Goal: Task Accomplishment & Management: Use online tool/utility

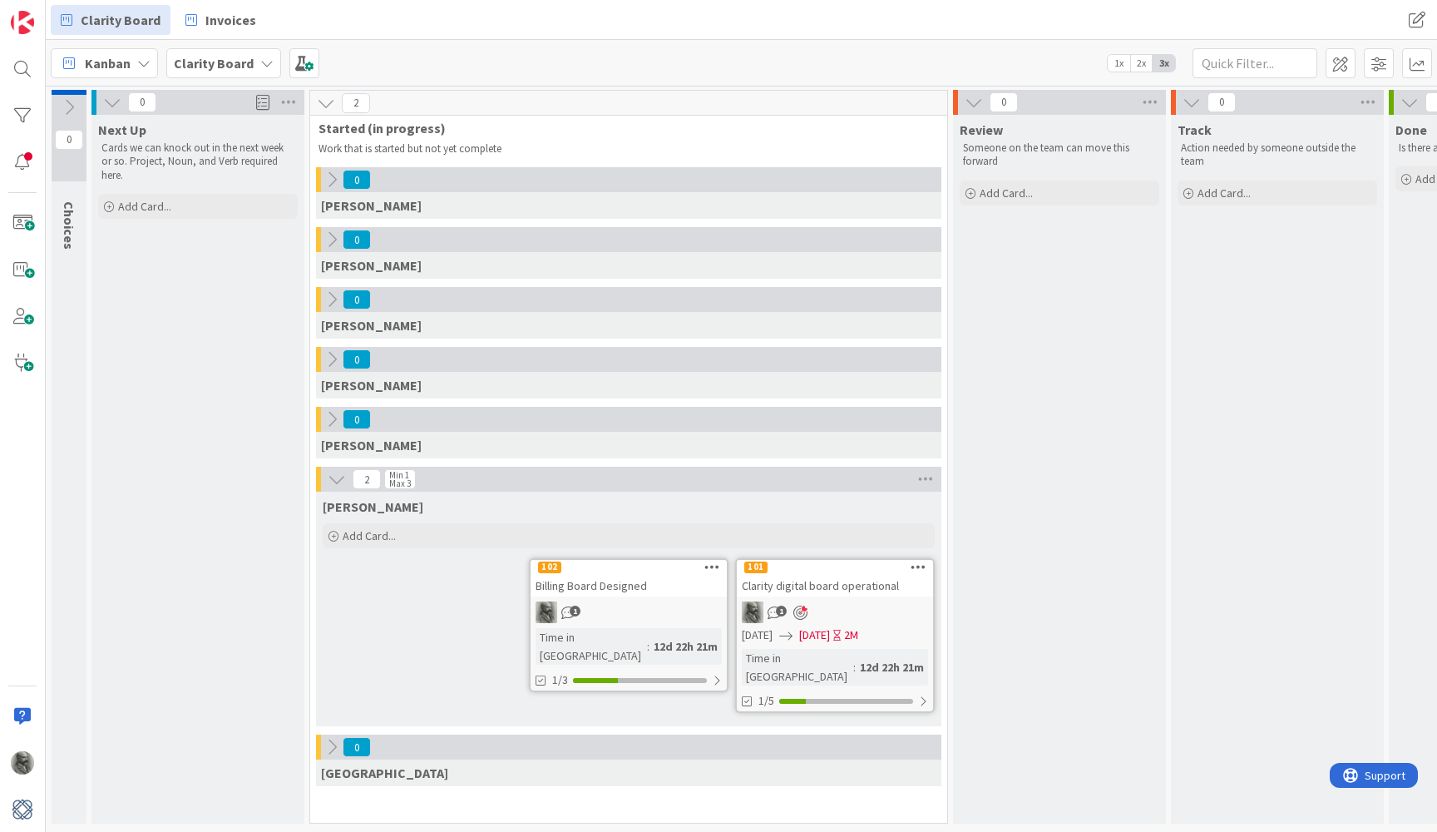
click at [714, 566] on icon at bounding box center [712, 567] width 16 height 12
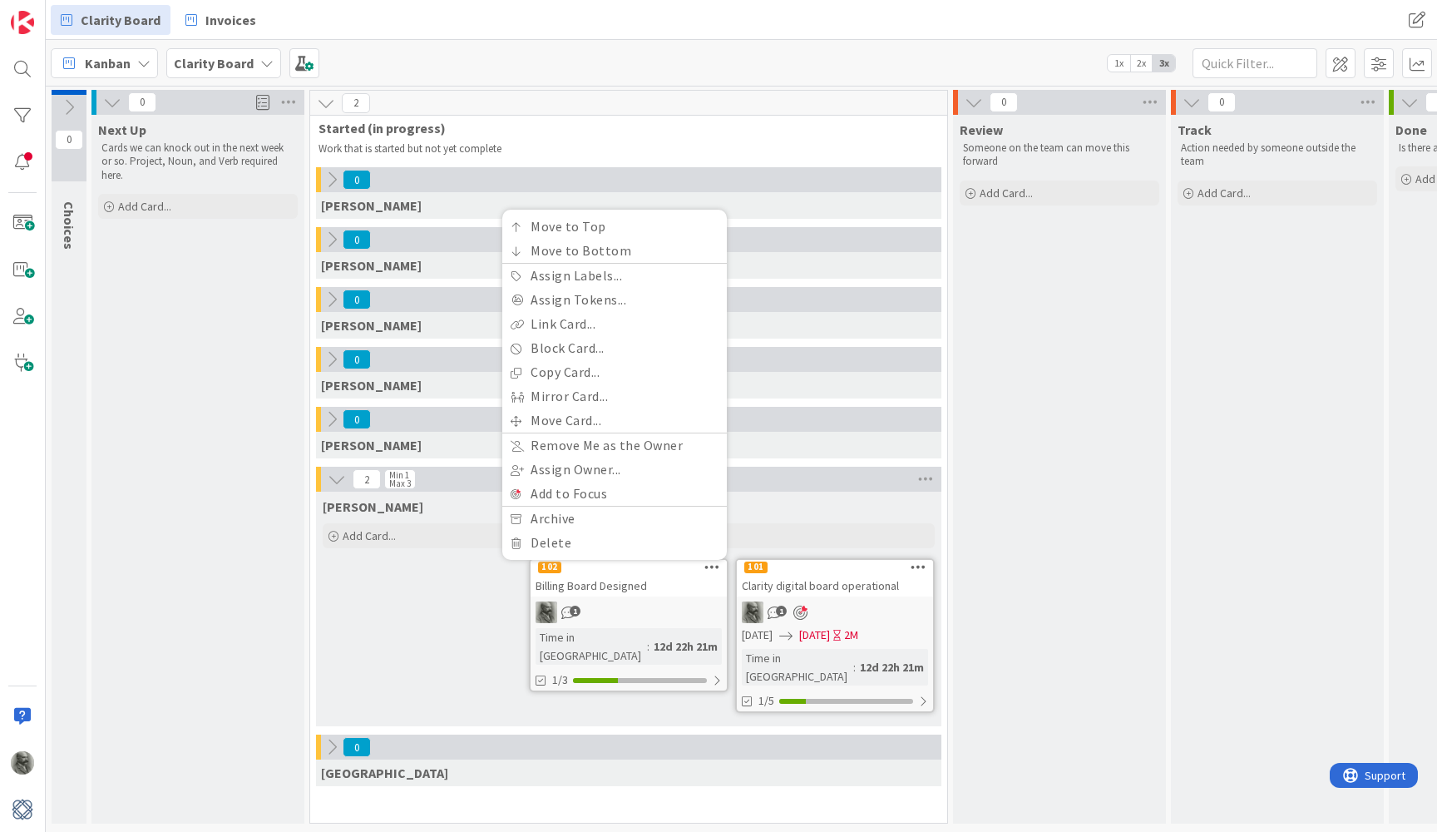
click at [214, 581] on div "Next Up Cards we can knock out in the next week or so. Project, Noun, and Verb …" at bounding box center [197, 469] width 213 height 709
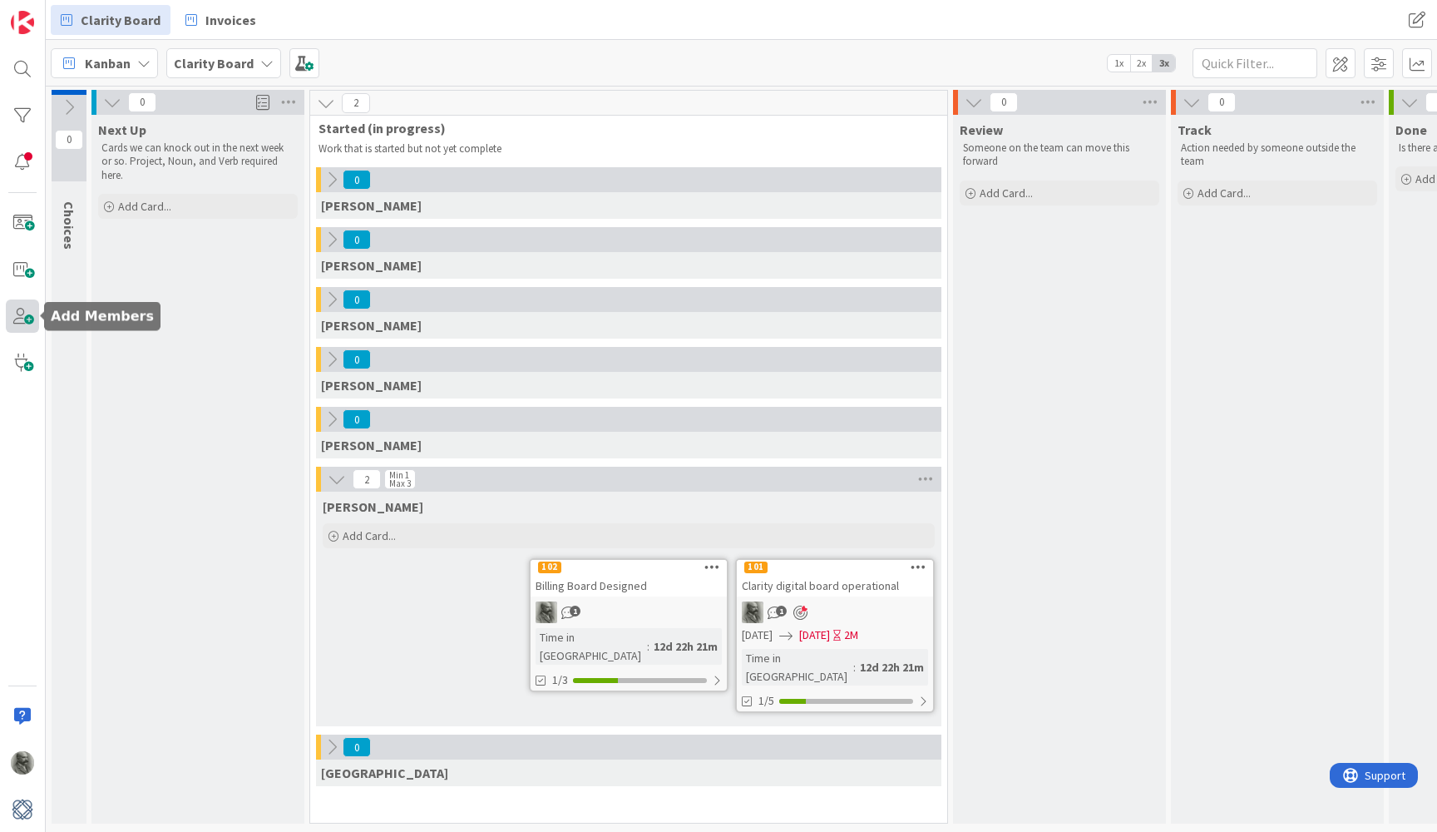
click at [17, 321] on span at bounding box center [22, 315] width 33 height 33
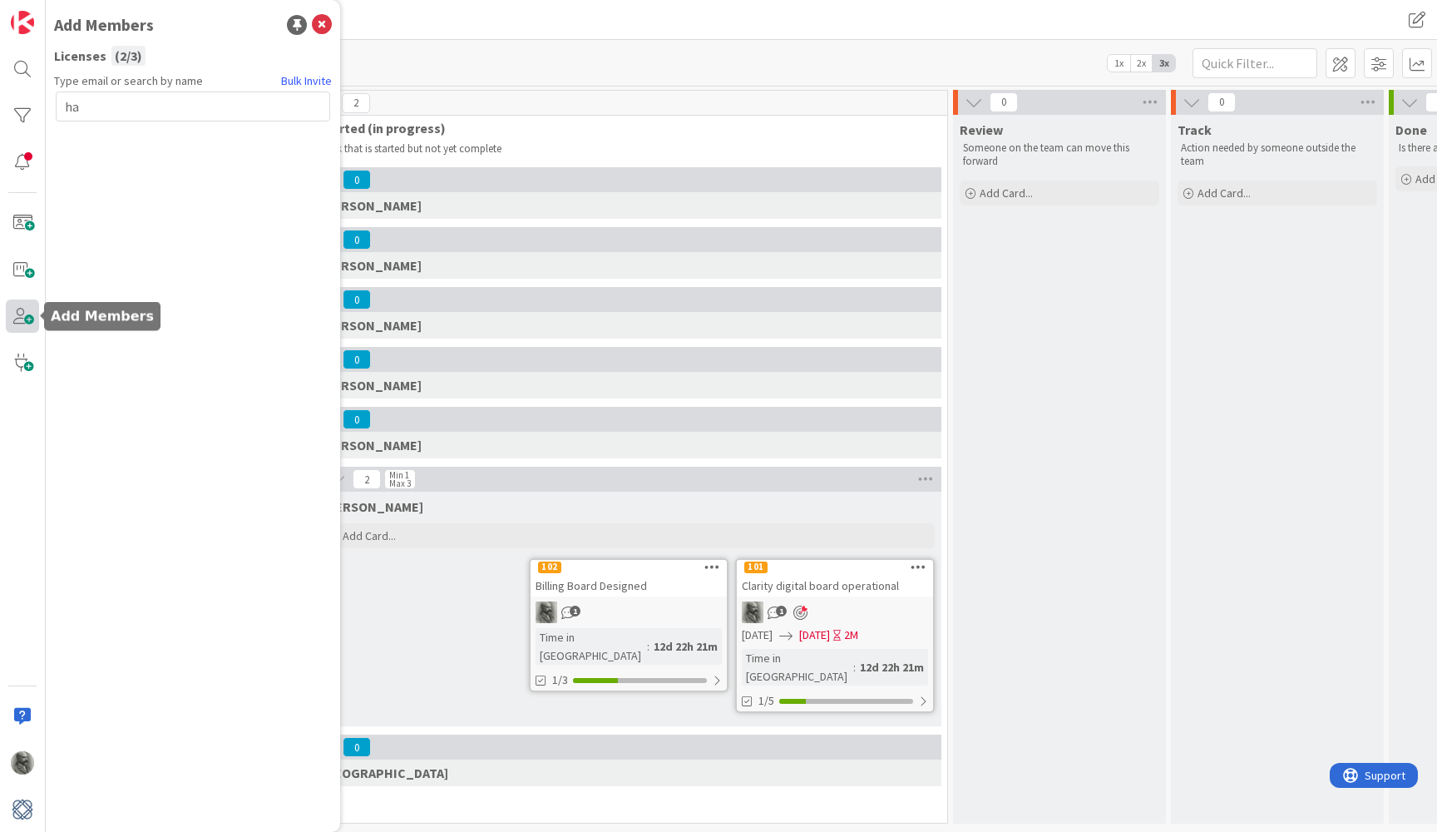
type input "h"
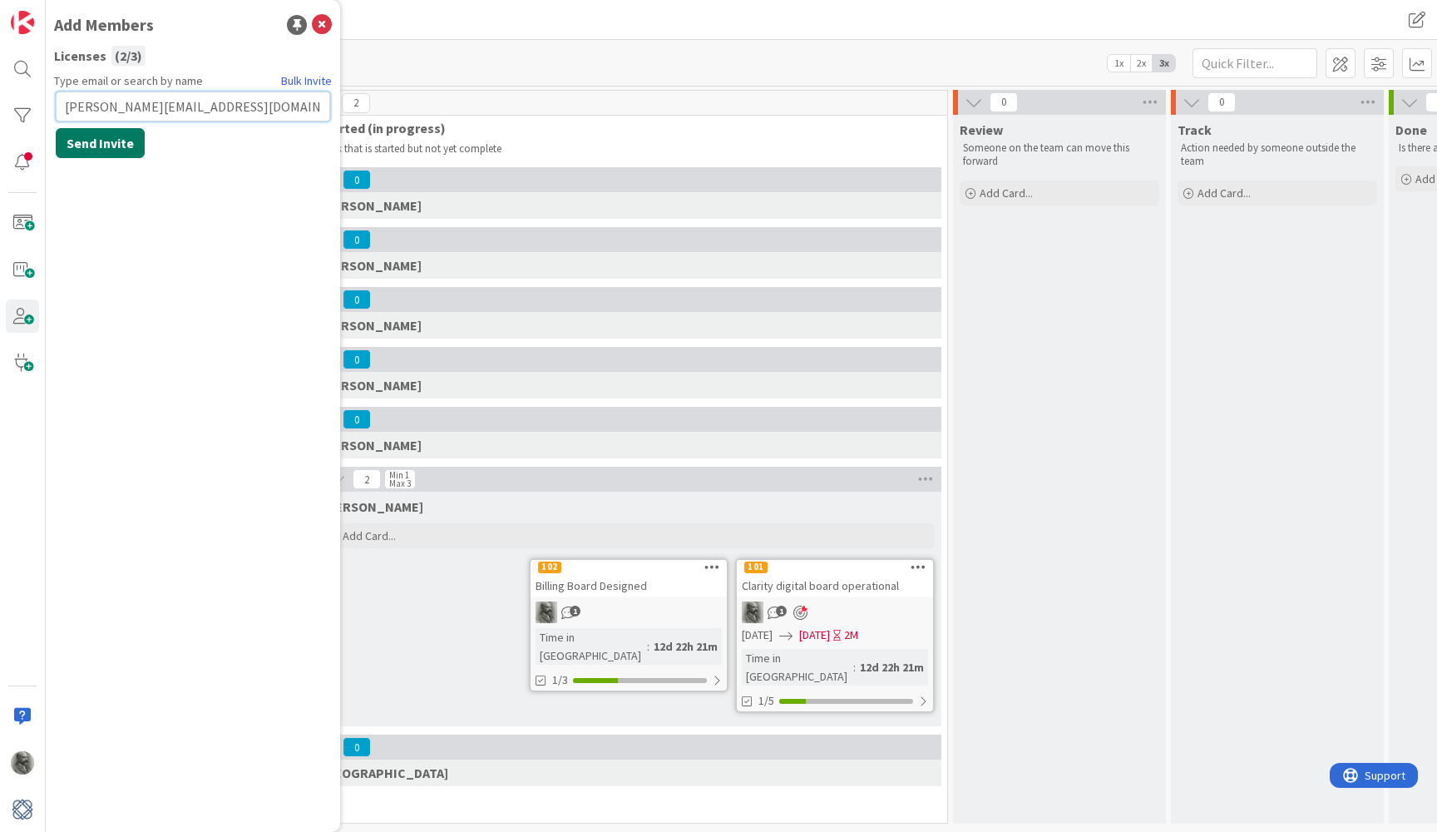
type input "[PERSON_NAME][EMAIL_ADDRESS][DOMAIN_NAME]"
click at [96, 143] on button "Send Invite" at bounding box center [100, 143] width 89 height 30
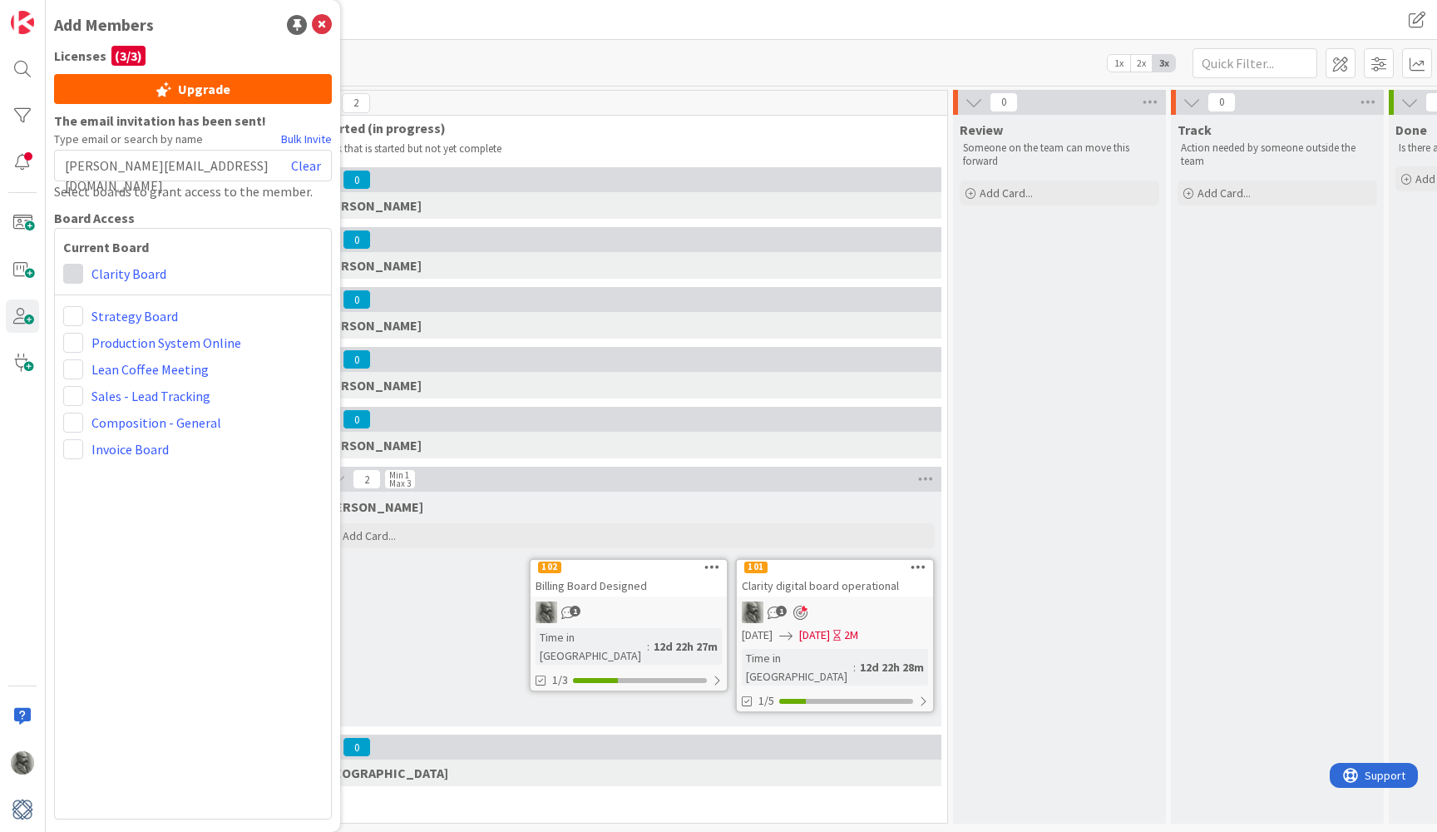
click at [74, 274] on span at bounding box center [73, 274] width 20 height 20
click at [80, 331] on icon at bounding box center [78, 337] width 13 height 25
click at [608, 142] on p "Work that is started but not yet complete" at bounding box center [623, 148] width 609 height 13
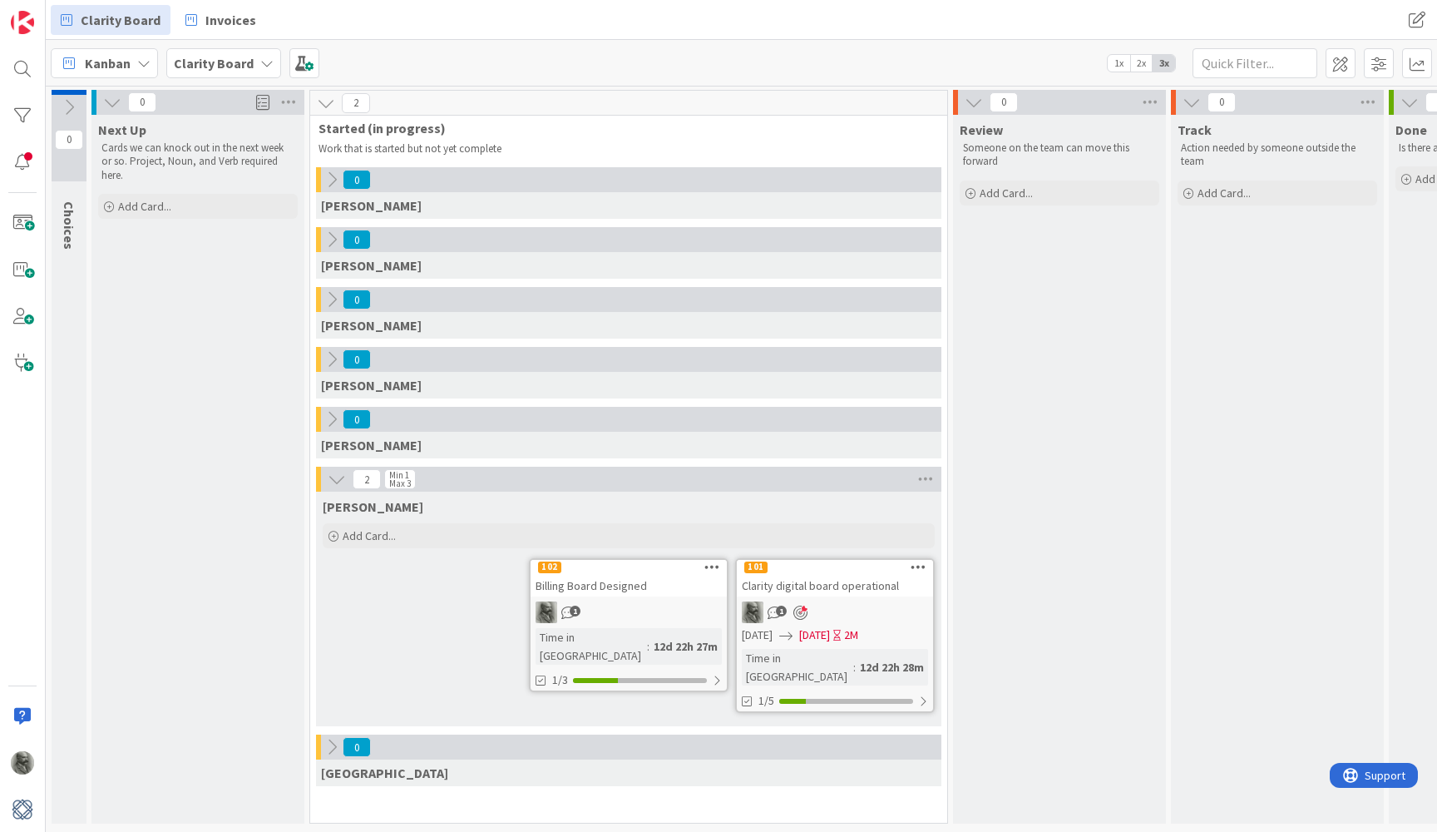
click at [68, 107] on icon at bounding box center [69, 107] width 18 height 18
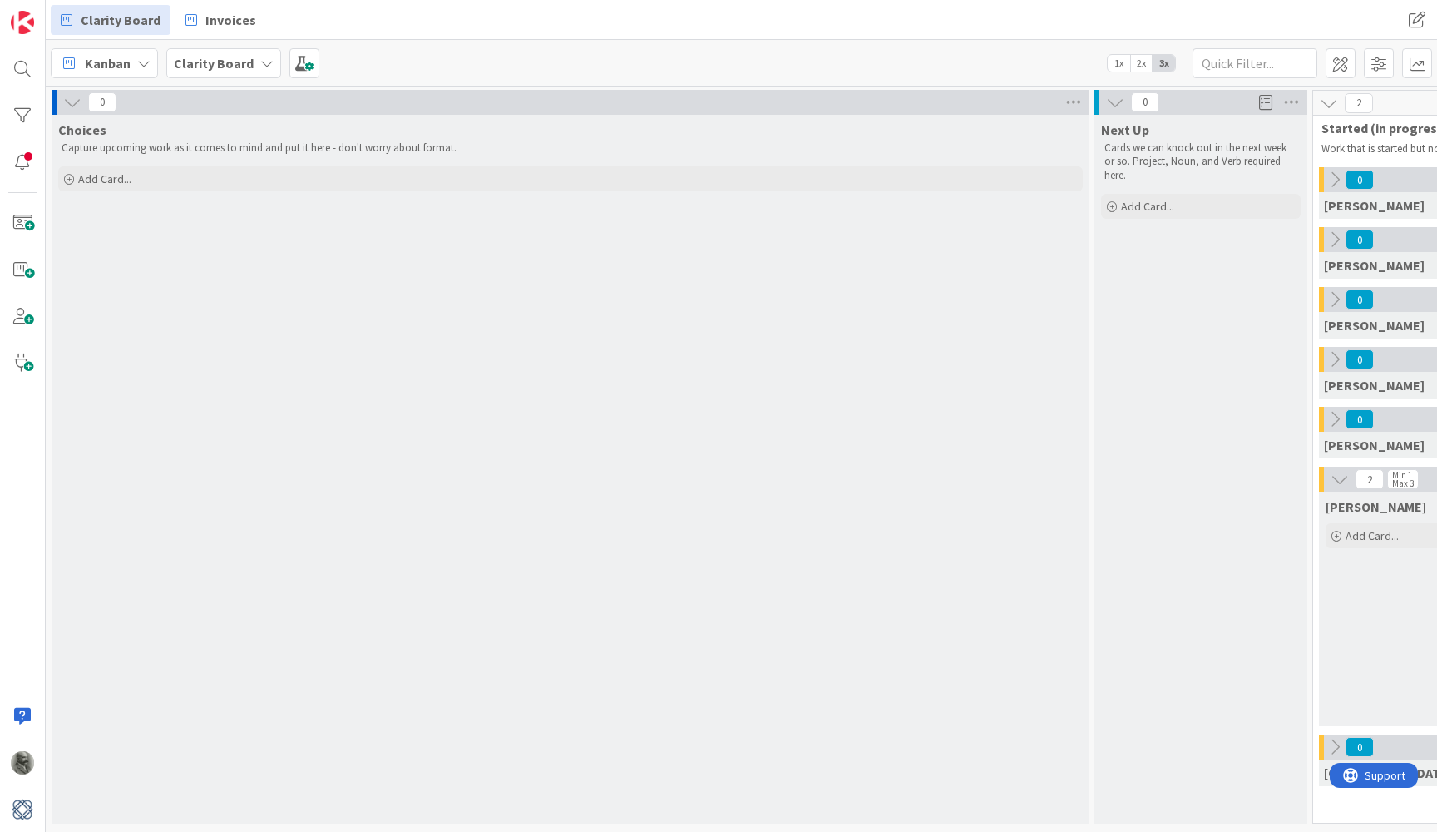
click at [76, 103] on icon at bounding box center [72, 102] width 18 height 18
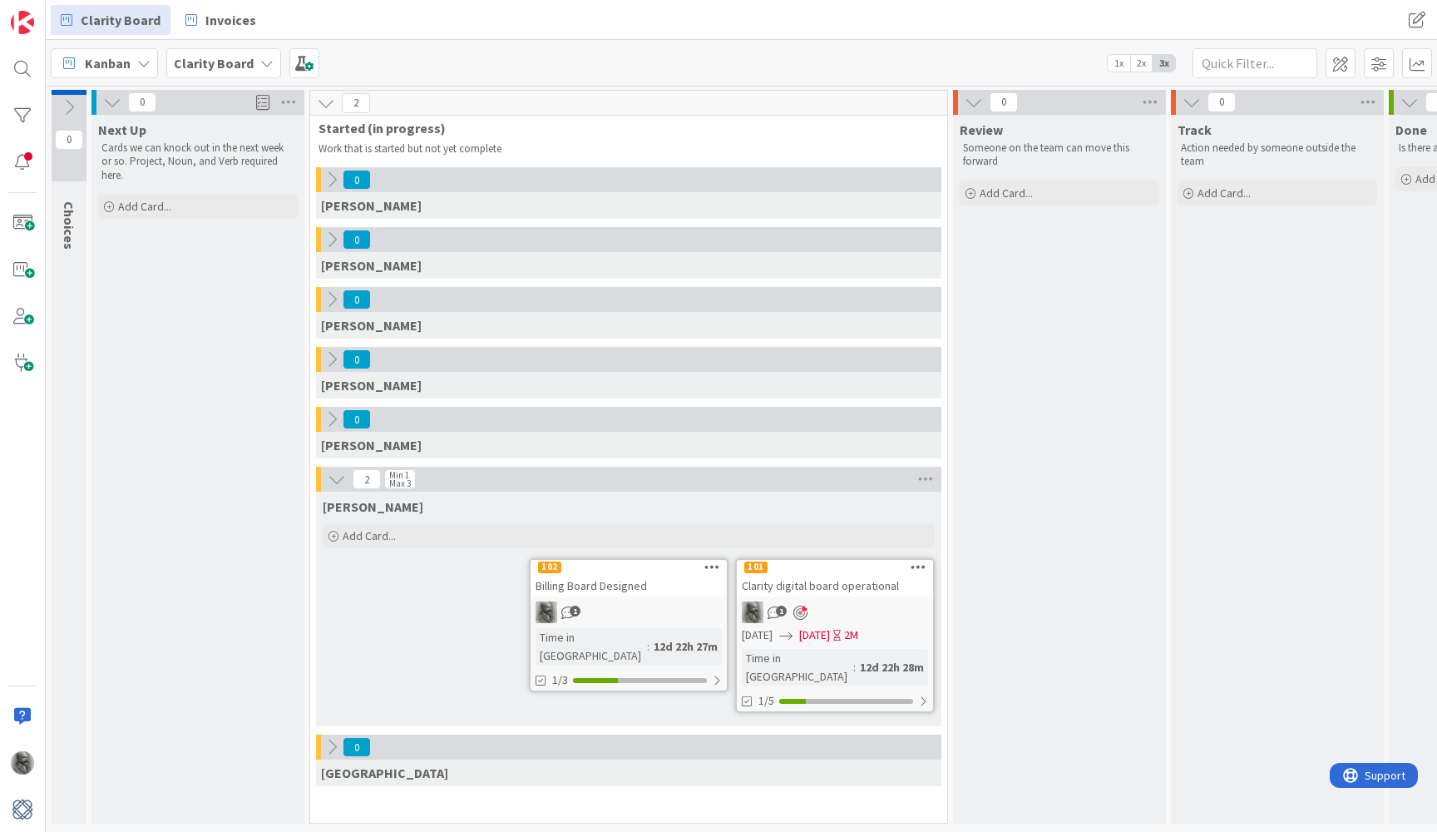
click at [111, 102] on icon at bounding box center [112, 102] width 18 height 18
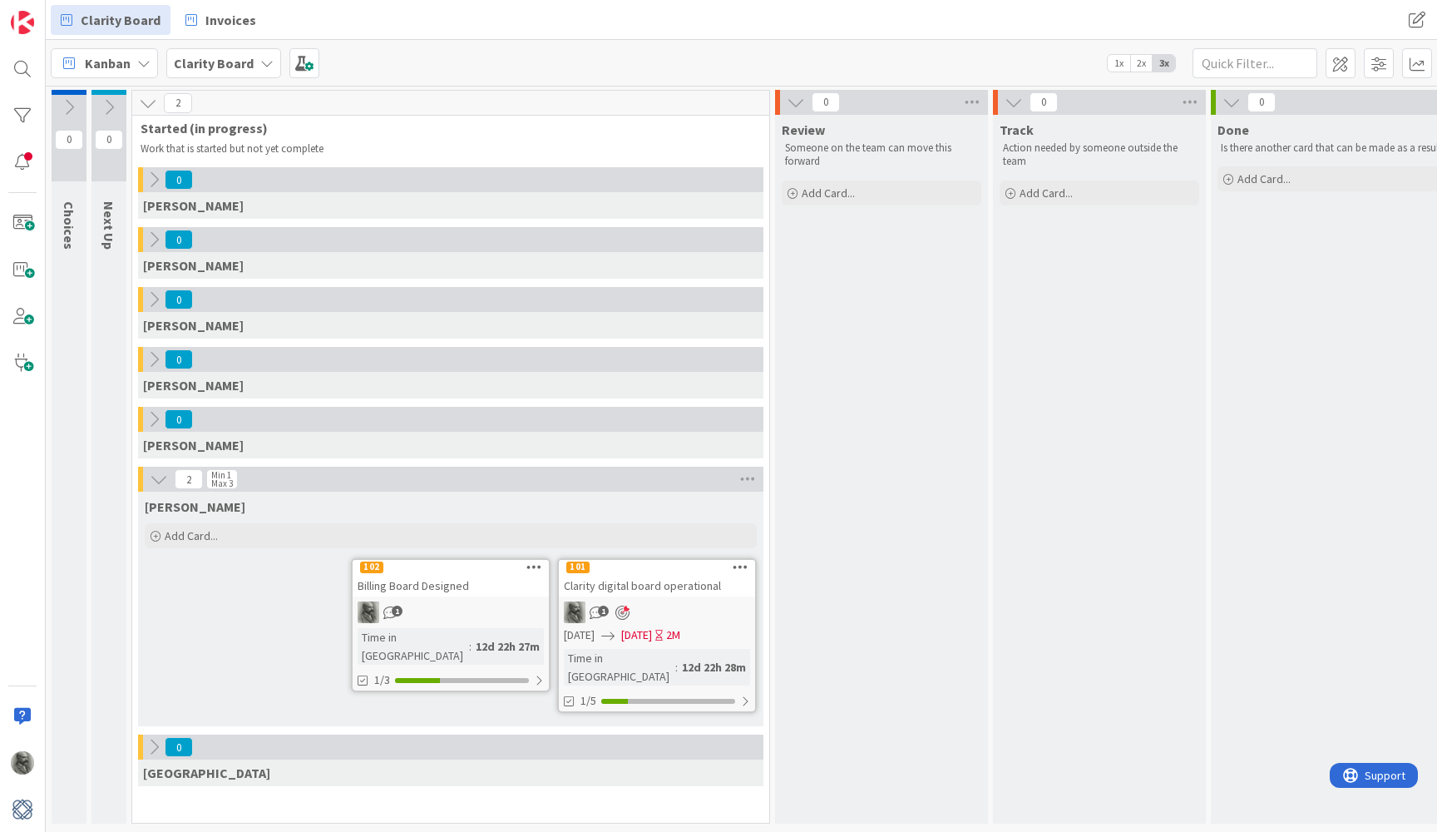
click at [150, 106] on icon at bounding box center [148, 103] width 18 height 18
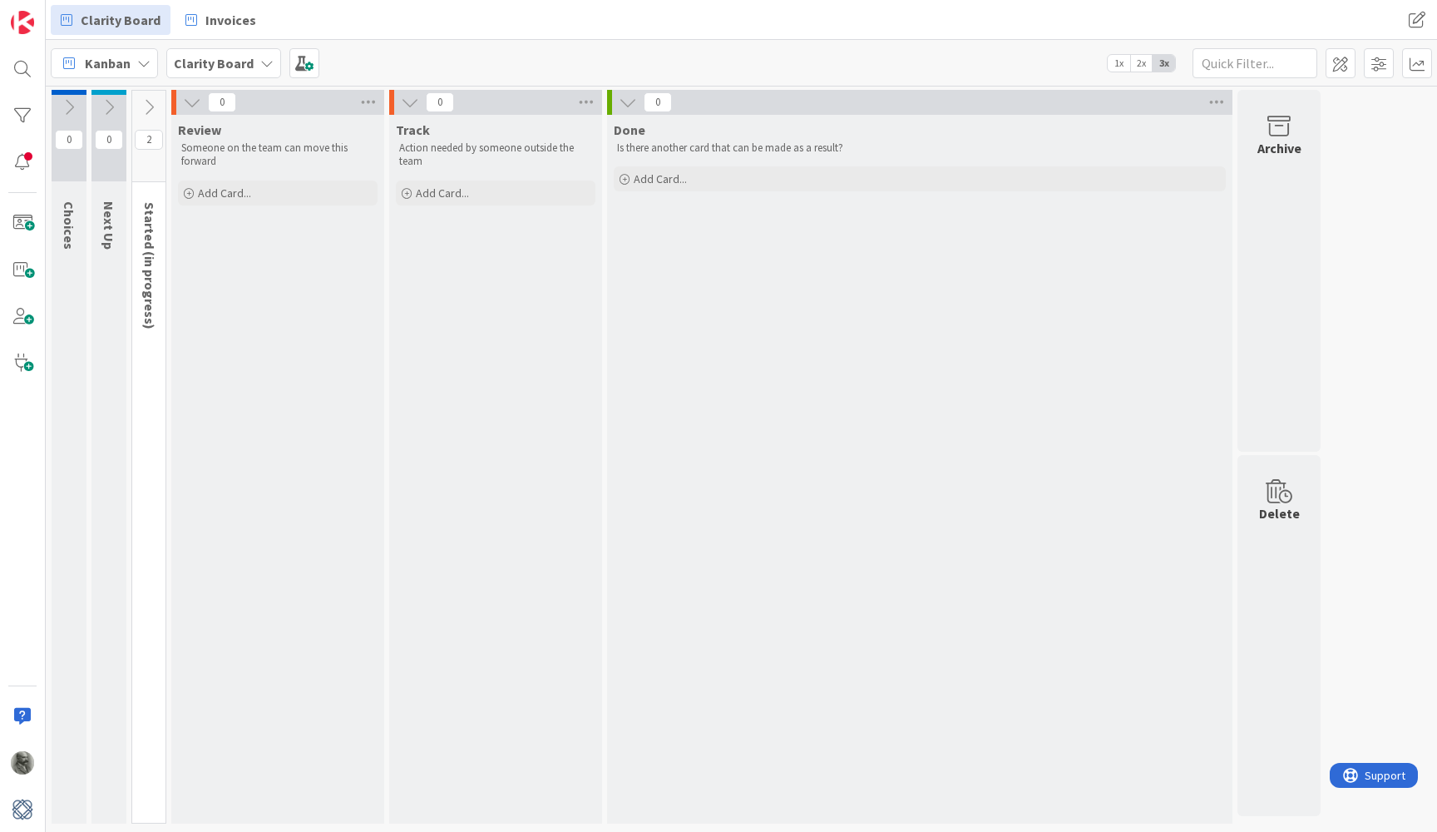
click at [107, 105] on icon at bounding box center [109, 107] width 18 height 18
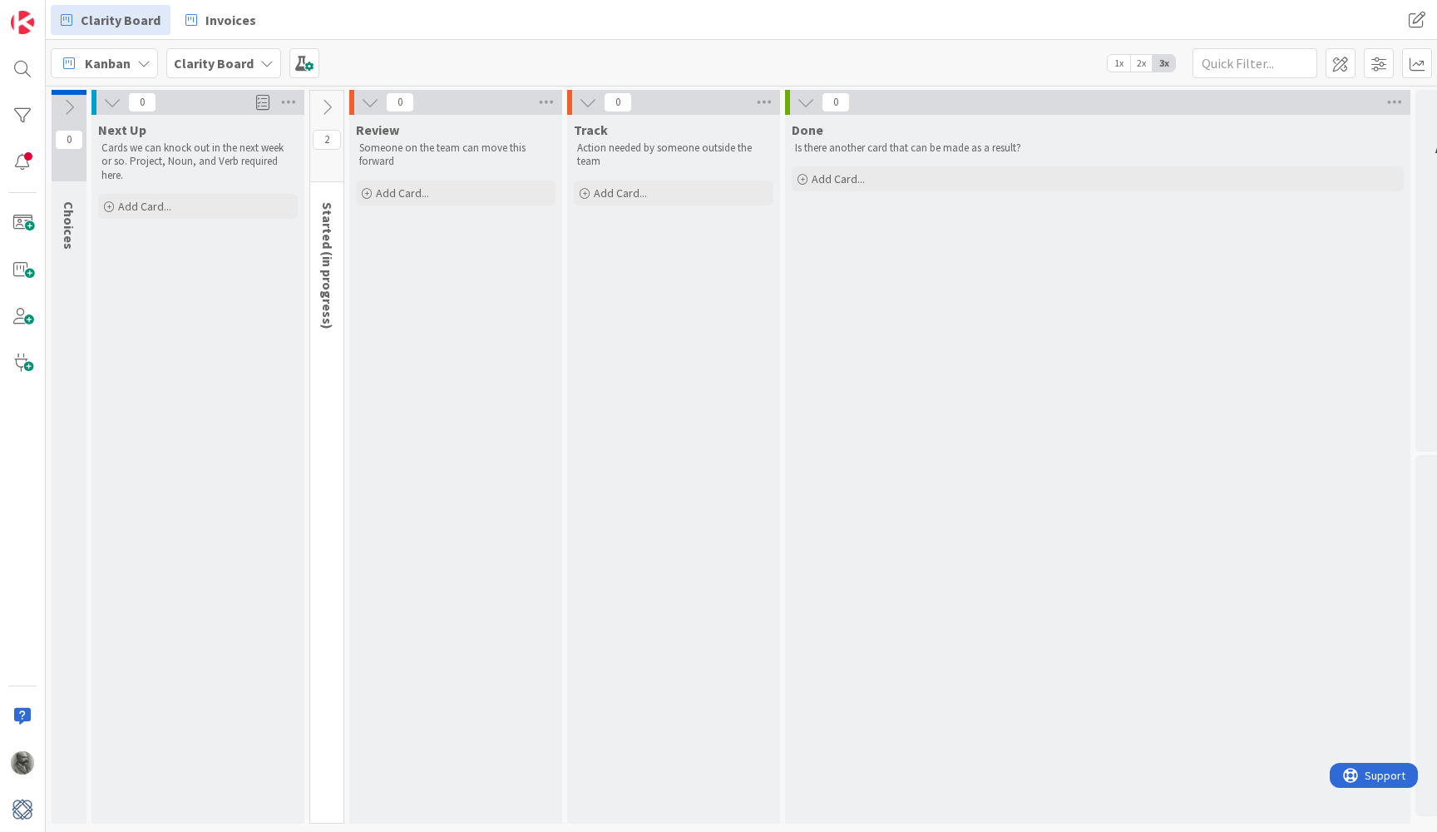
click at [70, 106] on icon at bounding box center [69, 107] width 18 height 18
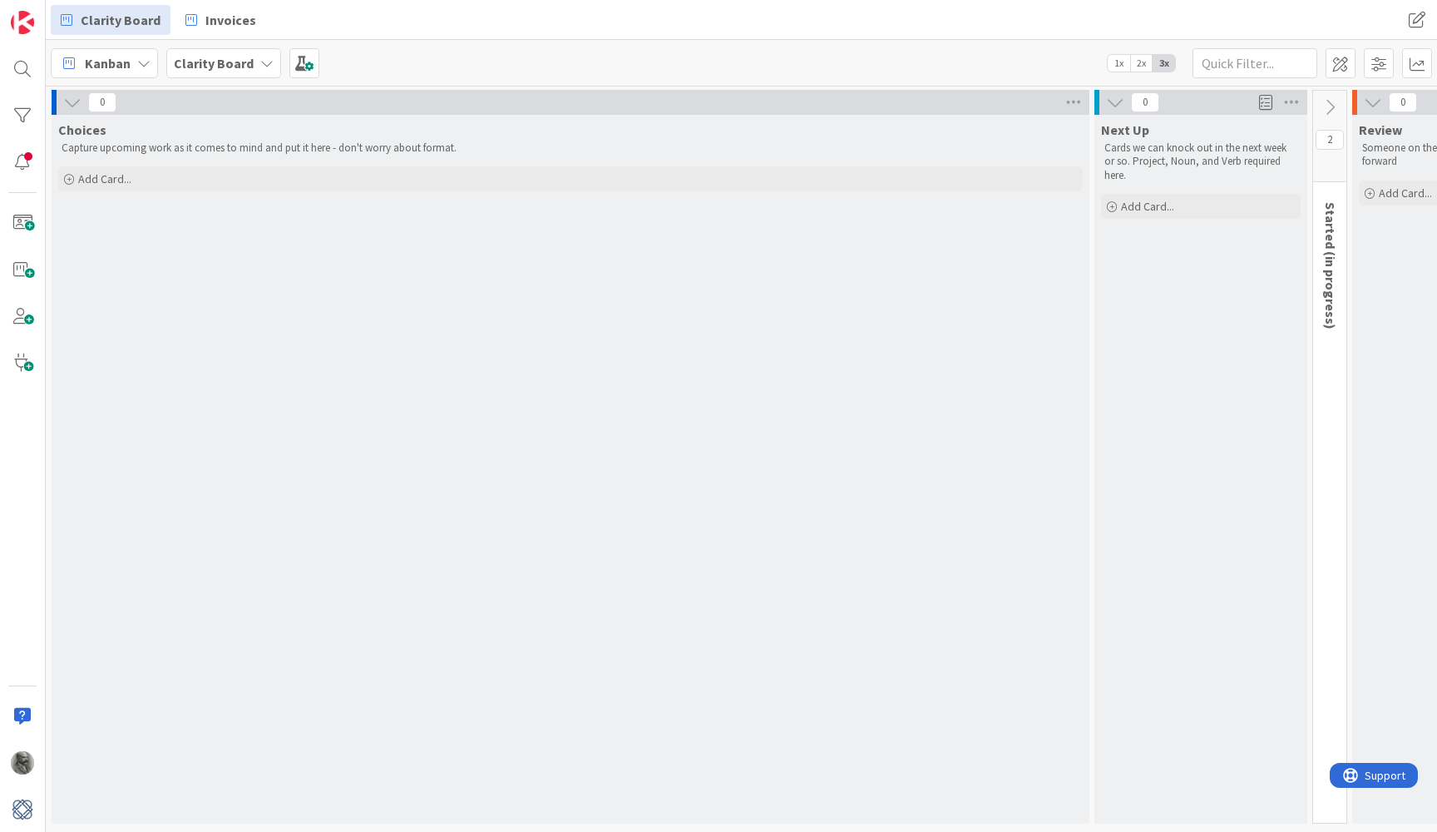
click at [71, 101] on icon at bounding box center [72, 102] width 18 height 18
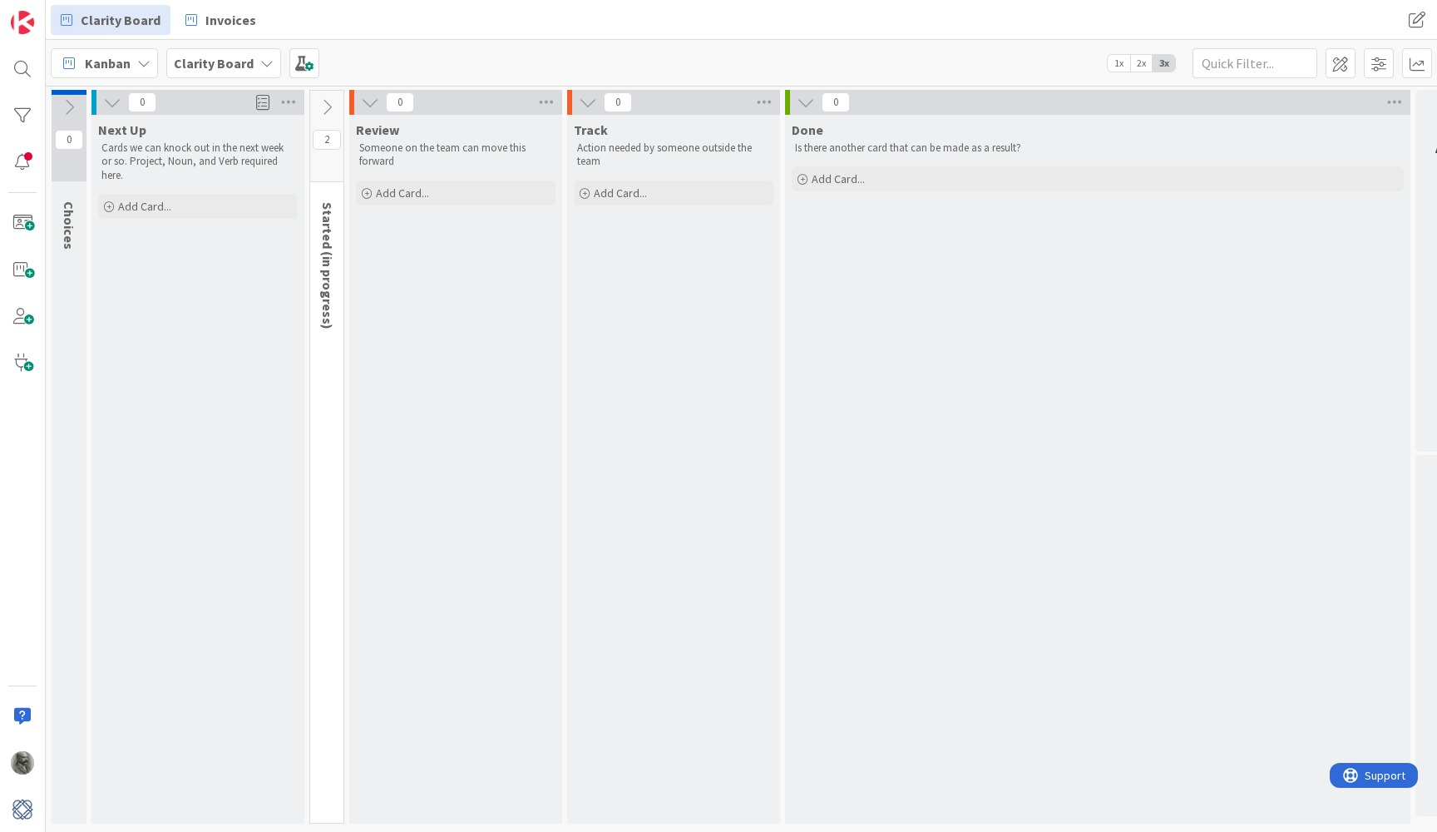
click at [327, 102] on icon at bounding box center [327, 107] width 18 height 18
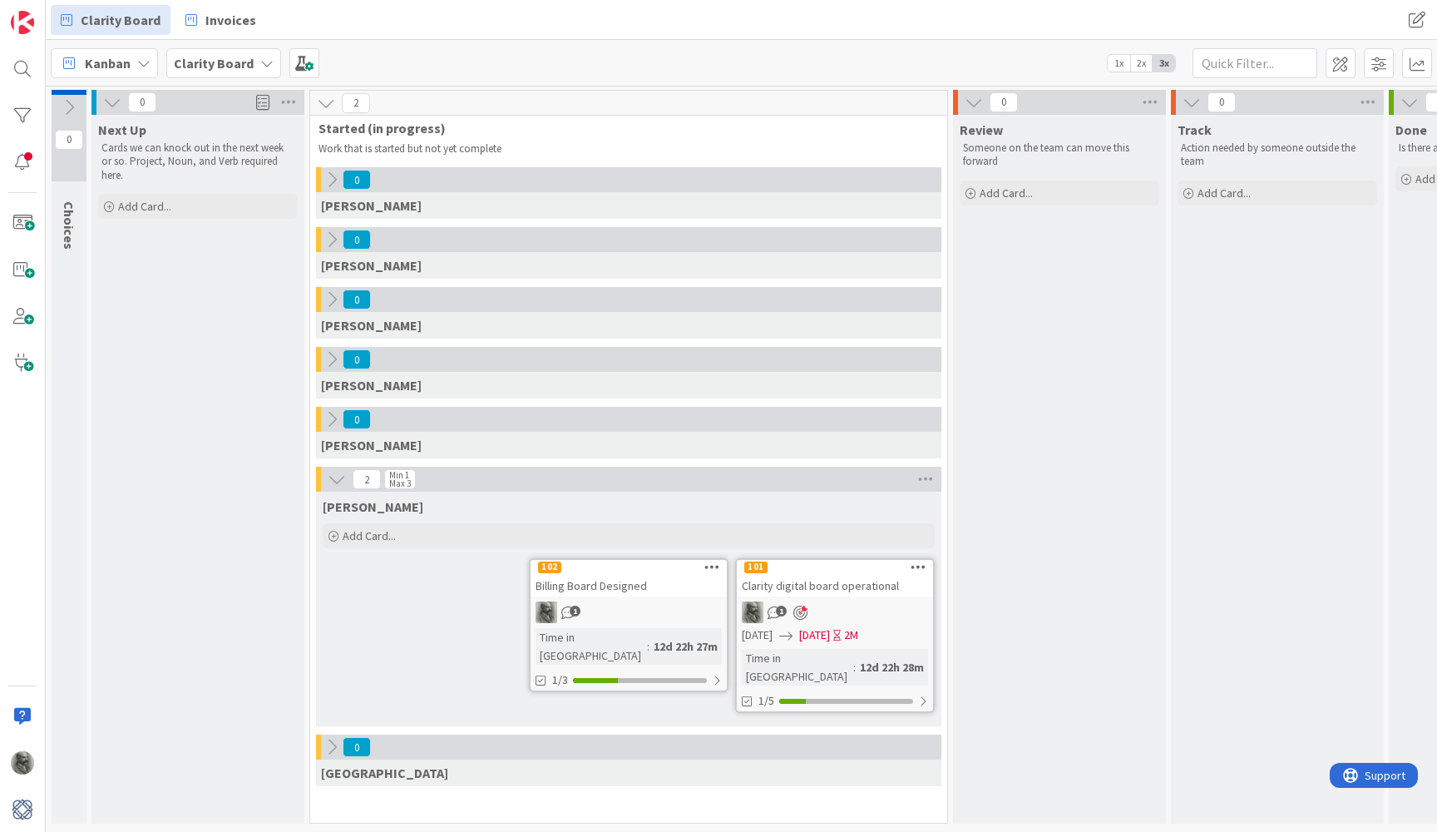
click at [1142, 63] on span "2x" at bounding box center [1141, 63] width 22 height 17
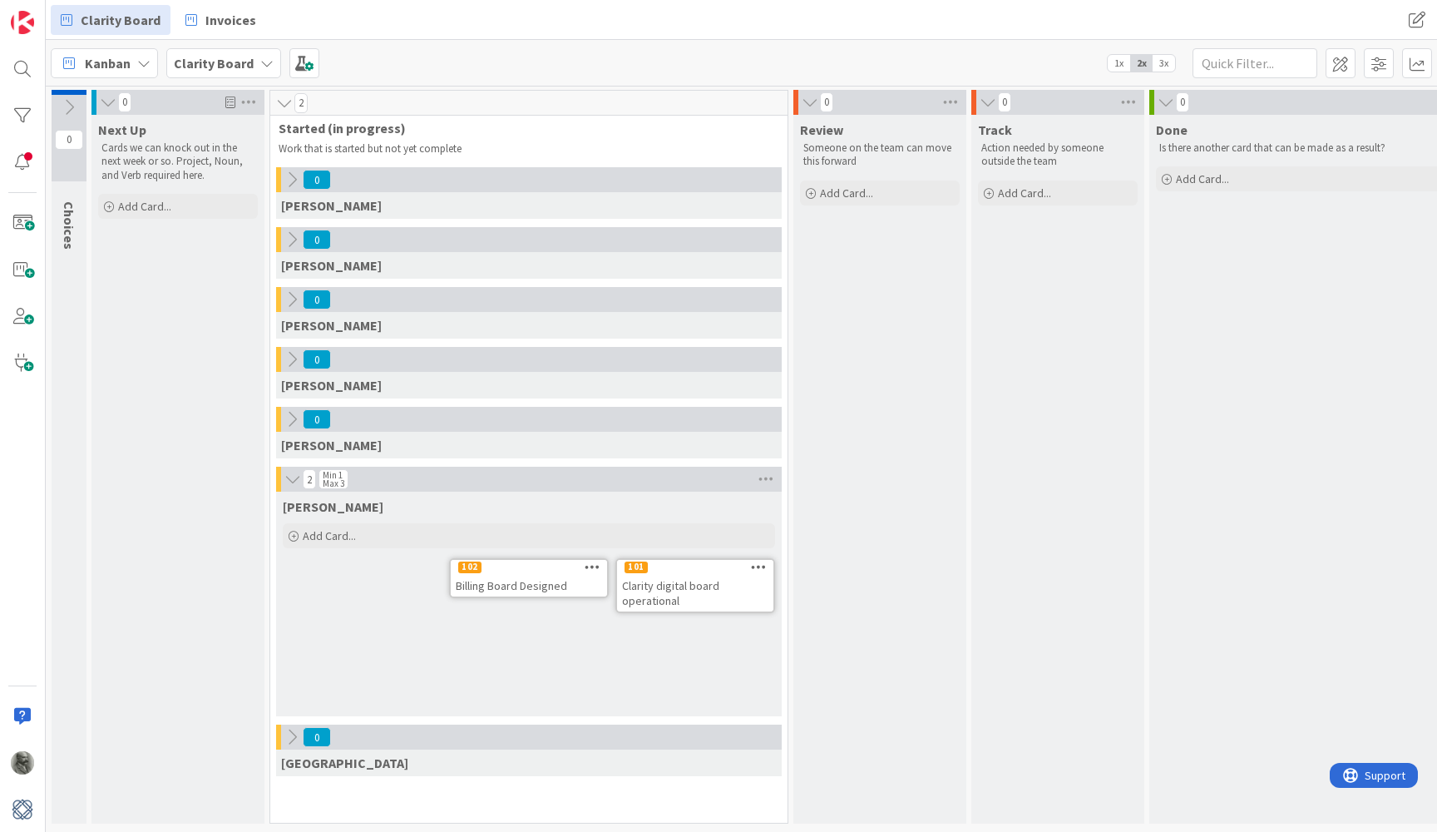
click at [1120, 61] on span "1x" at bounding box center [1119, 63] width 22 height 17
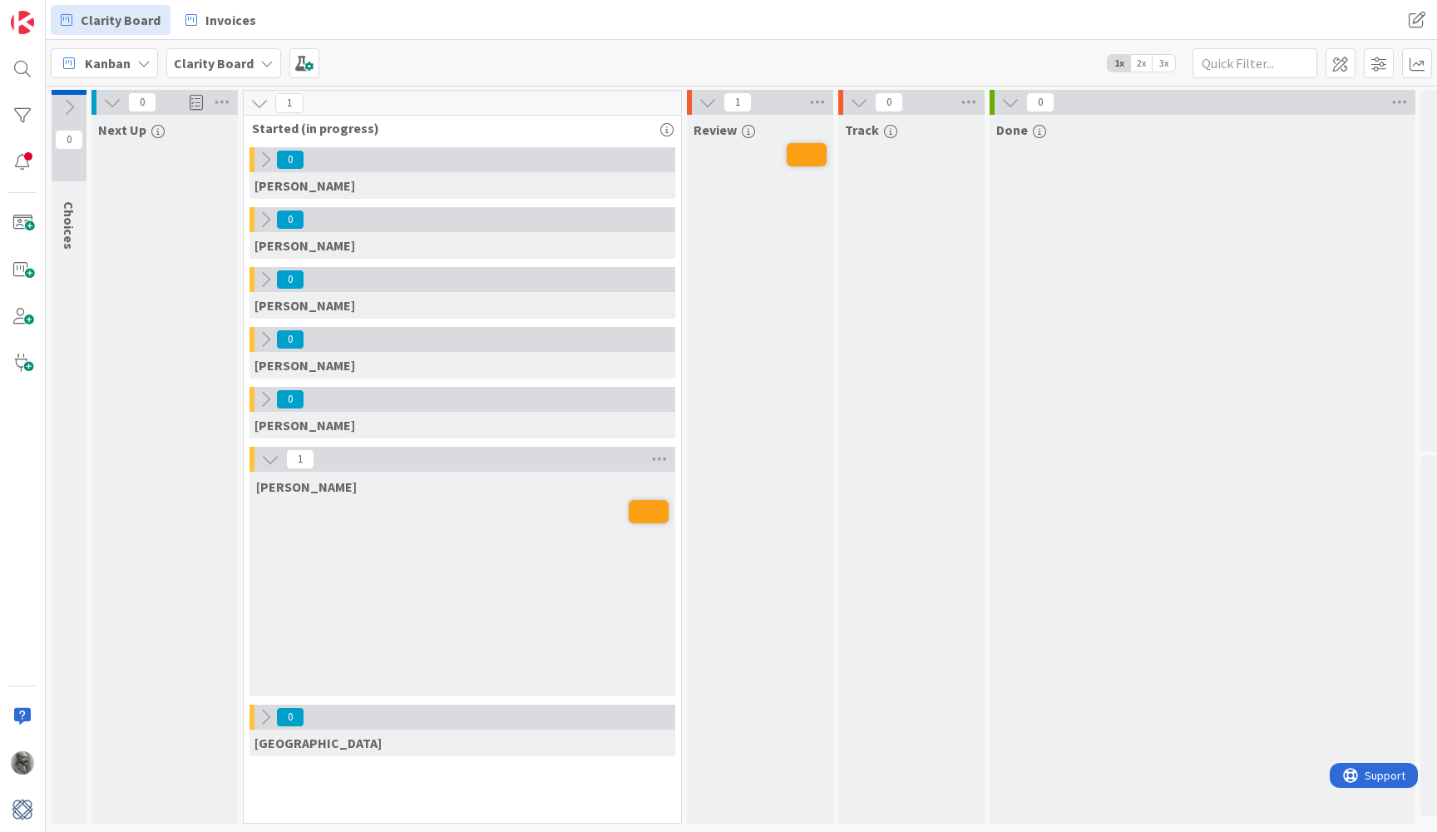
click at [1165, 61] on span "3x" at bounding box center [1164, 63] width 22 height 17
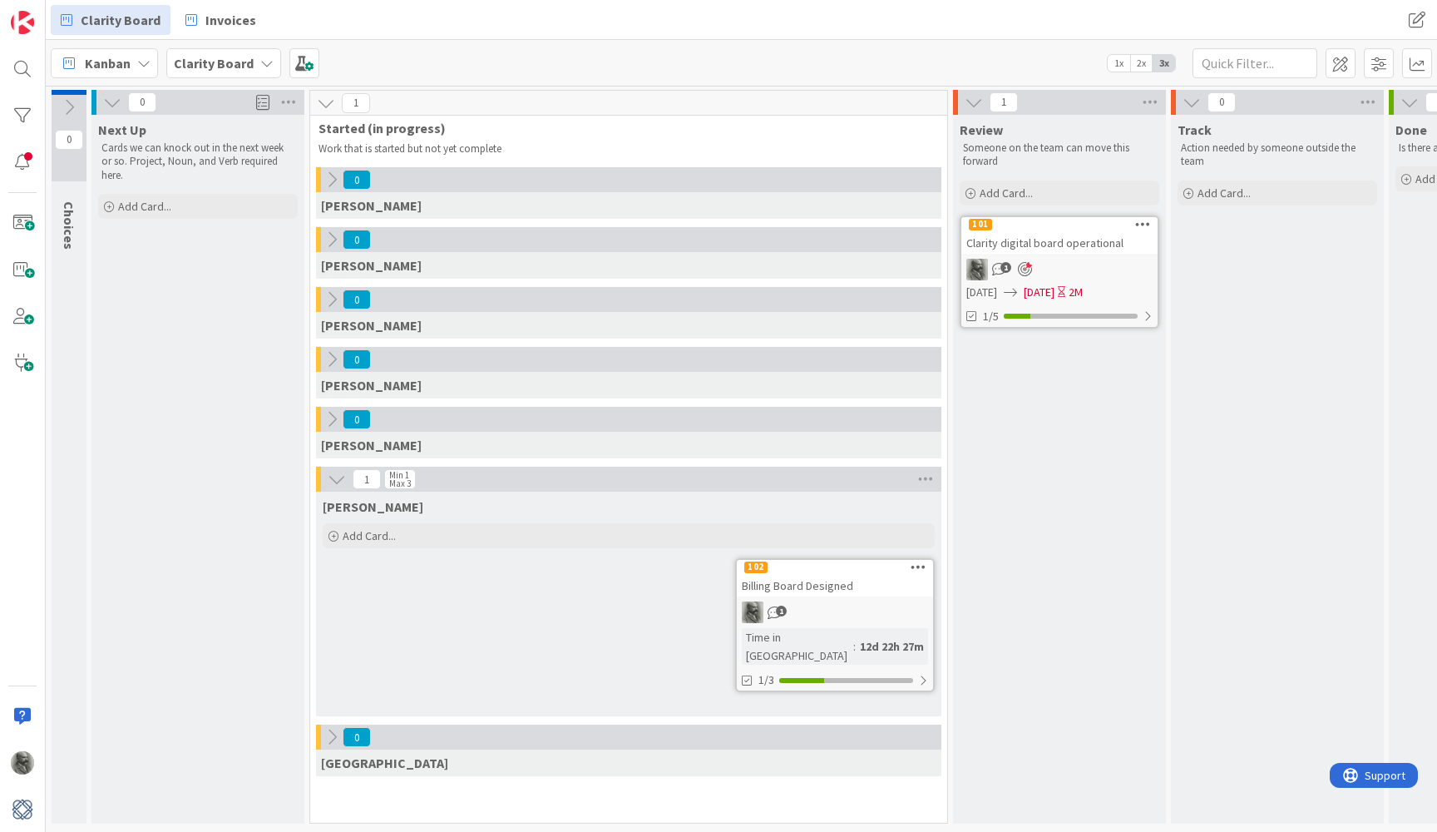
click at [335, 358] on icon at bounding box center [332, 359] width 18 height 18
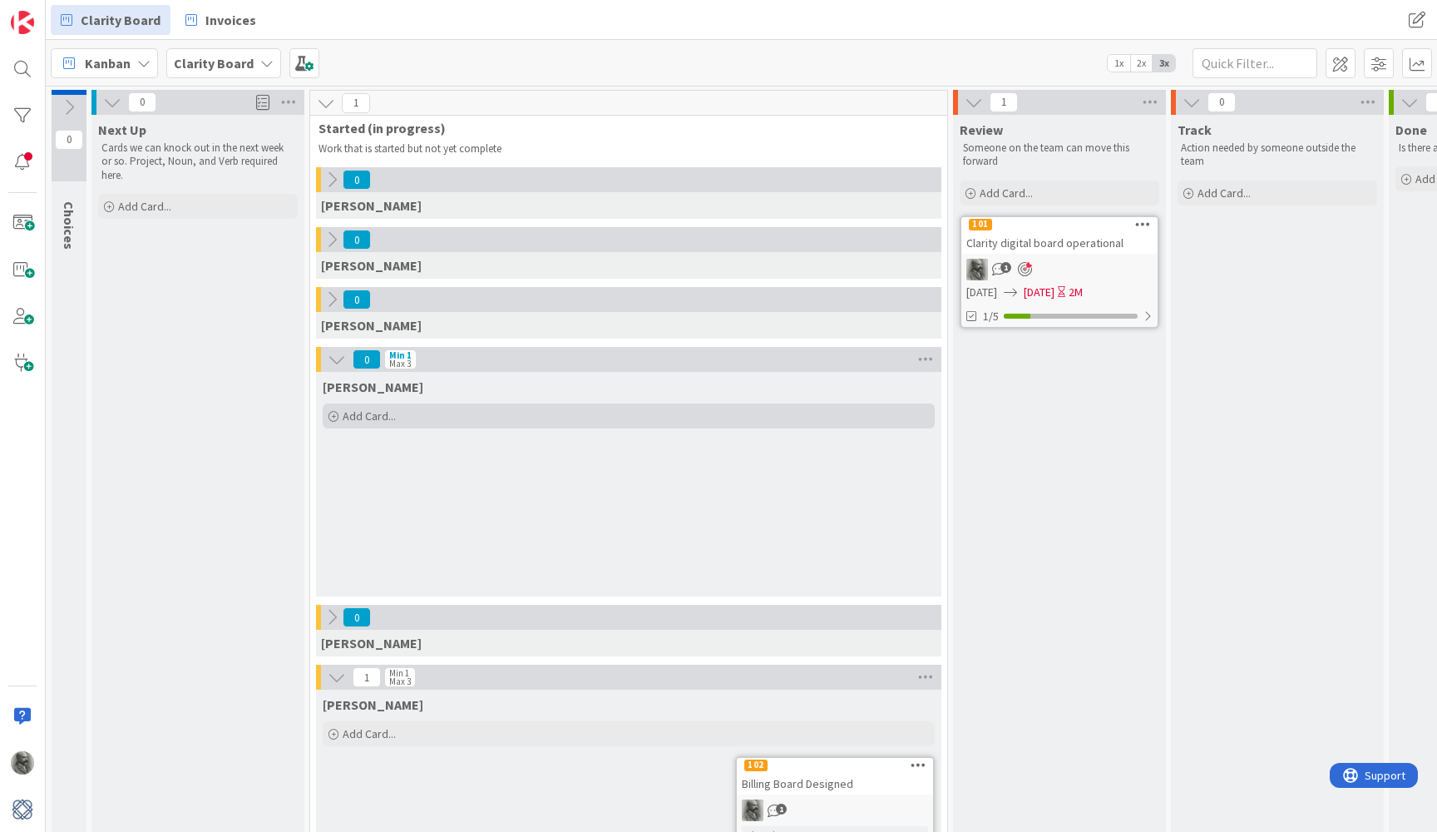
click at [367, 414] on span "Add Card..." at bounding box center [369, 415] width 53 height 15
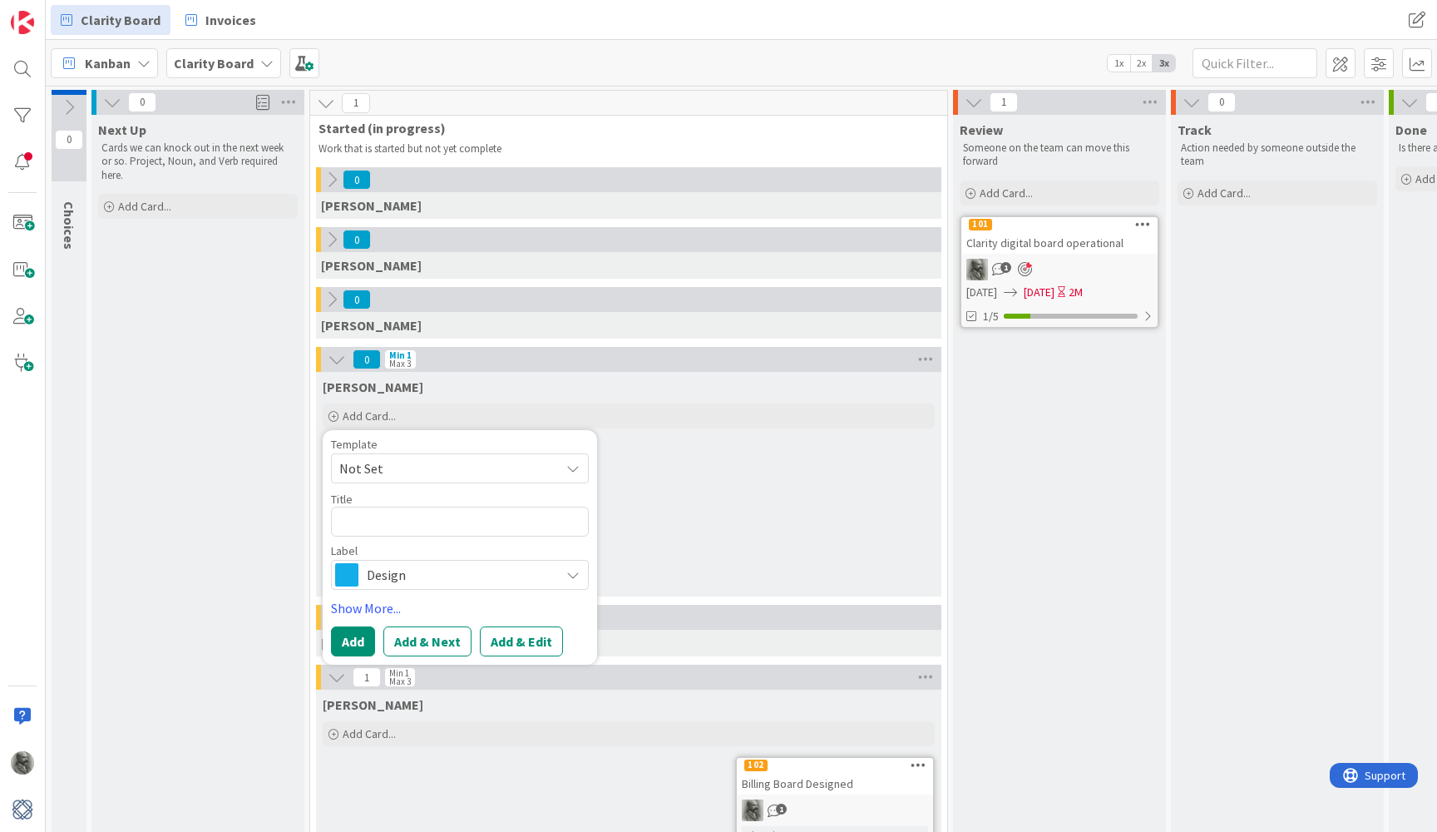
click at [420, 468] on span "Not Set" at bounding box center [443, 468] width 208 height 22
click at [401, 538] on span "Design Work" at bounding box center [473, 540] width 238 height 22
type textarea "x"
type textarea "Design Work"
click at [578, 573] on icon at bounding box center [572, 574] width 13 height 13
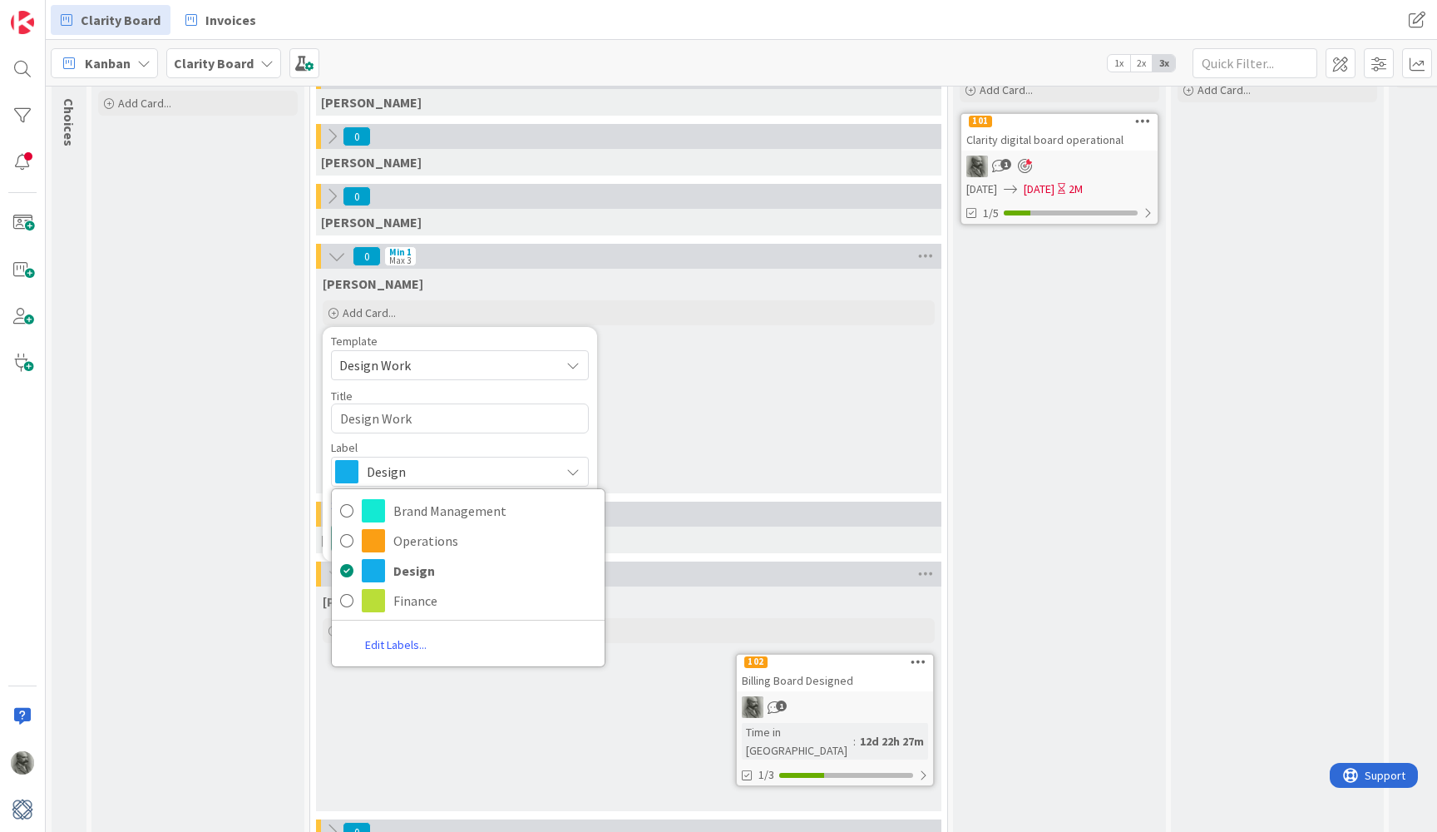
scroll to position [104, 0]
click at [472, 422] on textarea "Design Work" at bounding box center [460, 418] width 258 height 30
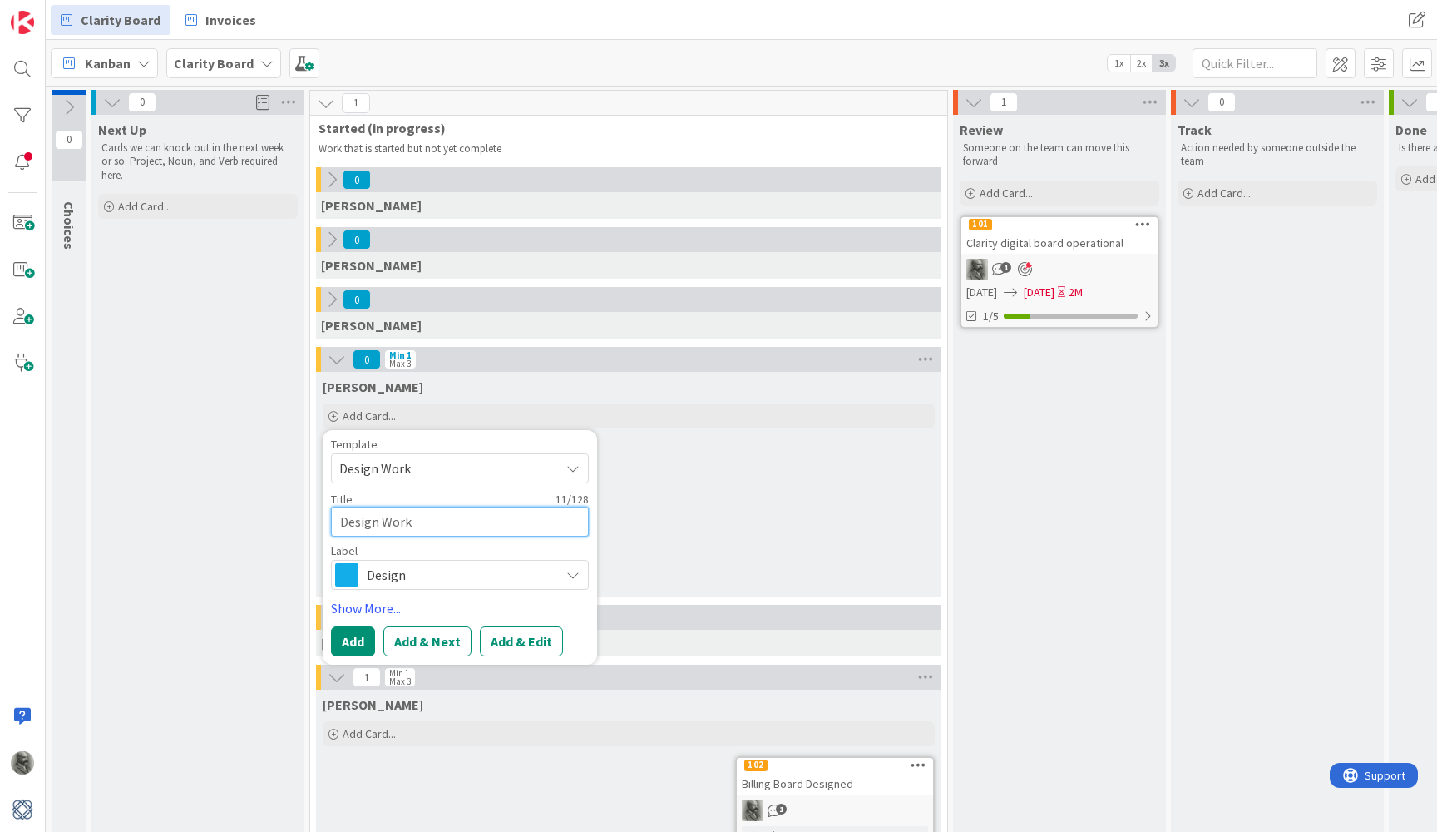
scroll to position [0, 0]
drag, startPoint x: 438, startPoint y: 526, endPoint x: 327, endPoint y: 522, distance: 111.5
click at [327, 522] on div "Template Design Work Not Set Design Work Edit Card Templates Title 11 / 128 Des…" at bounding box center [460, 547] width 274 height 235
type textarea "x"
type textarea "H"
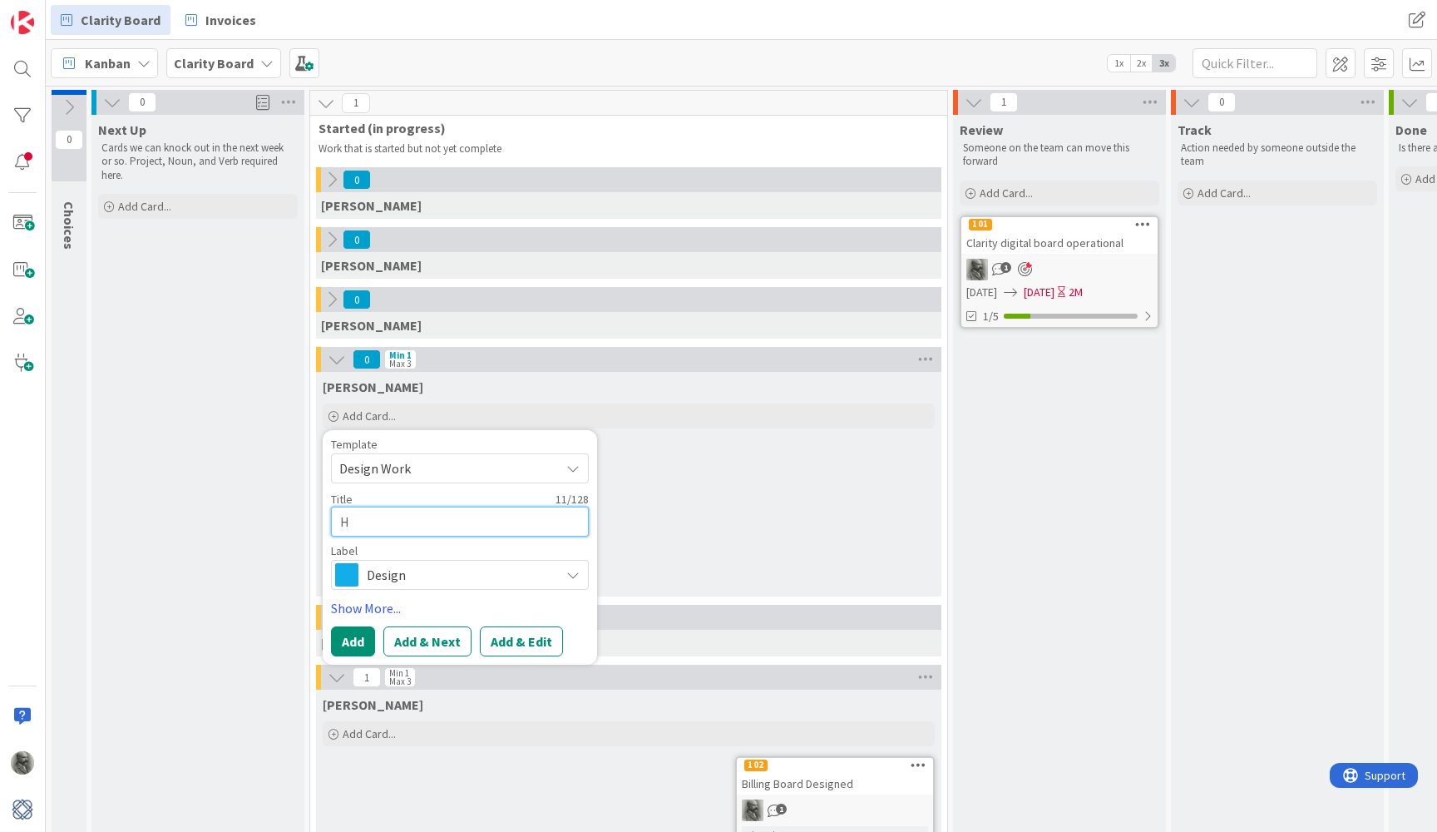
type textarea "x"
type textarea "Ha"
type textarea "x"
type textarea "[PERSON_NAME]"
type textarea "x"
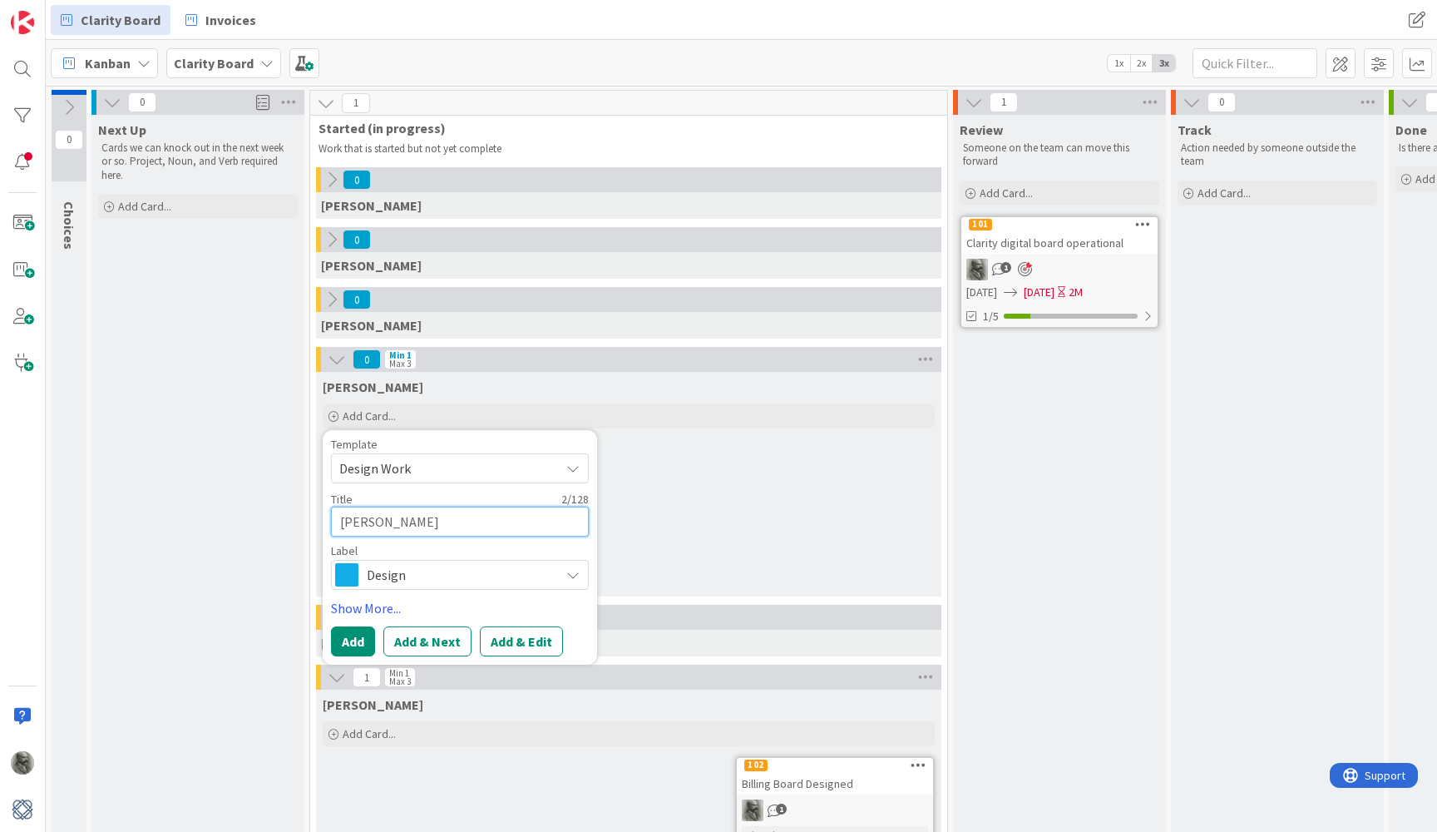
type textarea "[PERSON_NAME]"
type textarea "x"
type textarea "[PERSON_NAME]"
type textarea "x"
type textarea "[PERSON_NAME]"
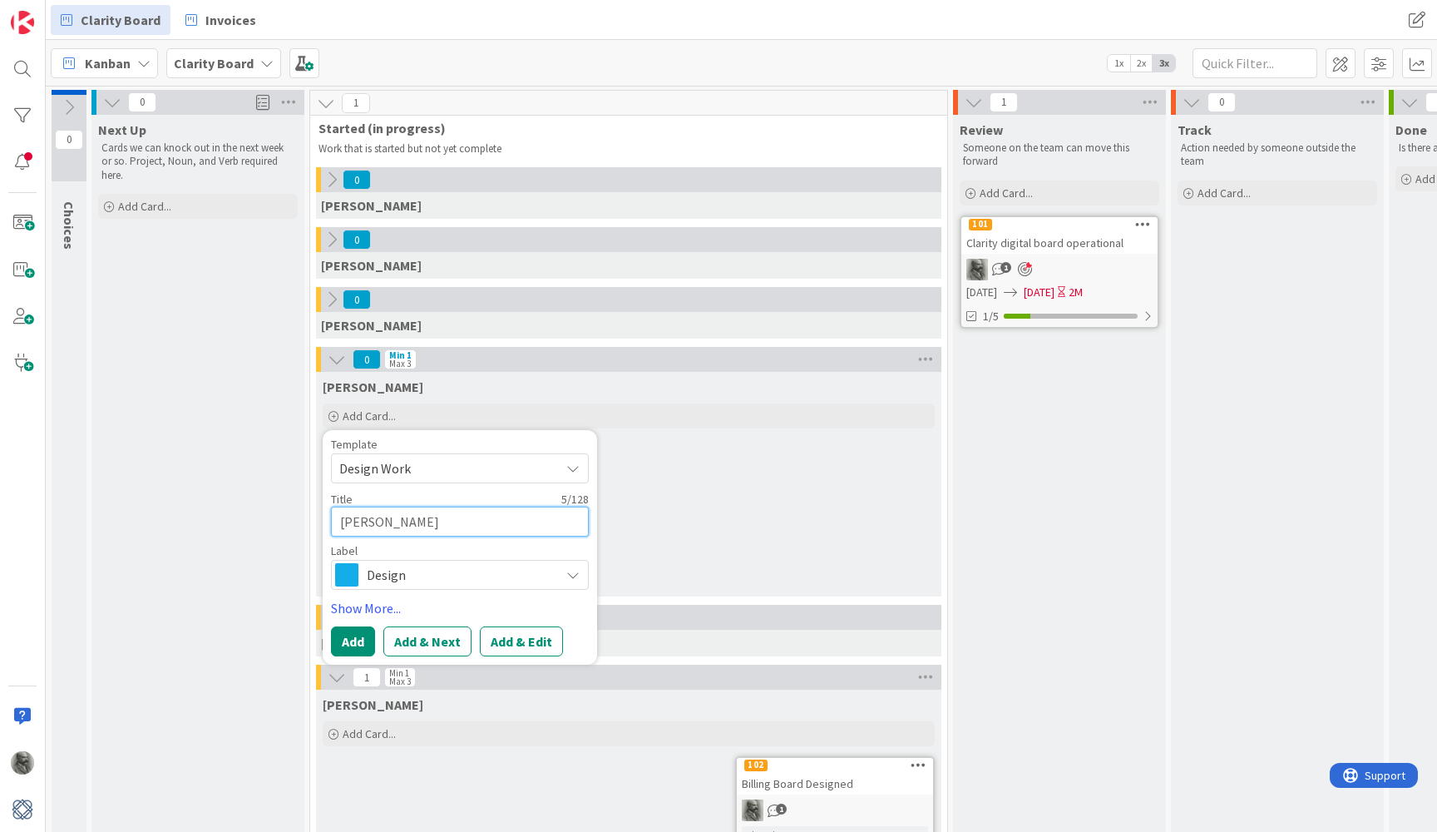
type textarea "x"
type textarea "[PERSON_NAME]"
type textarea "x"
type textarea "[PERSON_NAME]"
type textarea "x"
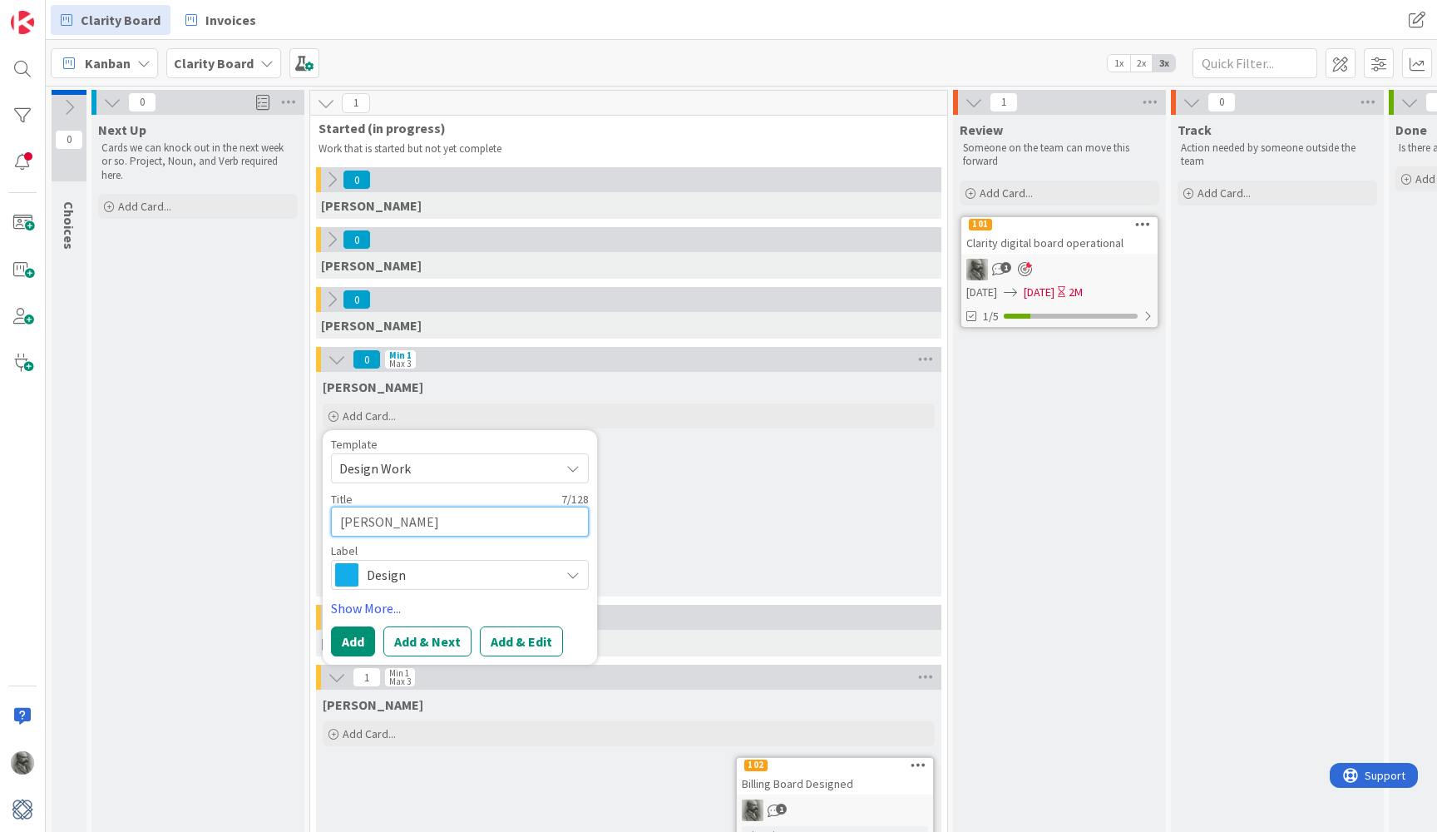
type textarea "[PERSON_NAME] do"
type textarea "x"
type textarea "[PERSON_NAME]"
type textarea "x"
type textarea "[PERSON_NAME]"
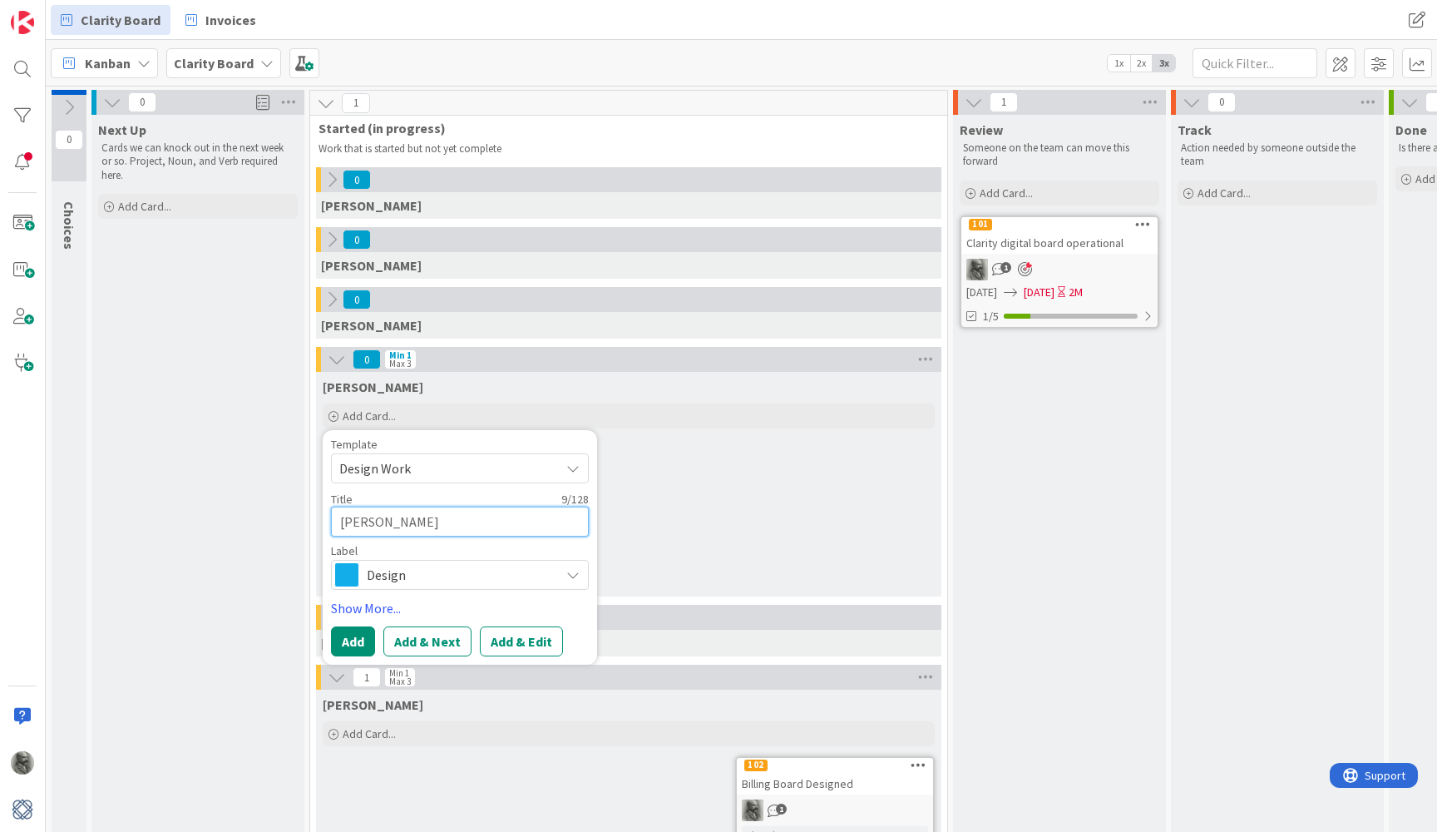
type textarea "x"
type textarea "[PERSON_NAME] doing"
type textarea "x"
type textarea "[PERSON_NAME] doing"
type textarea "x"
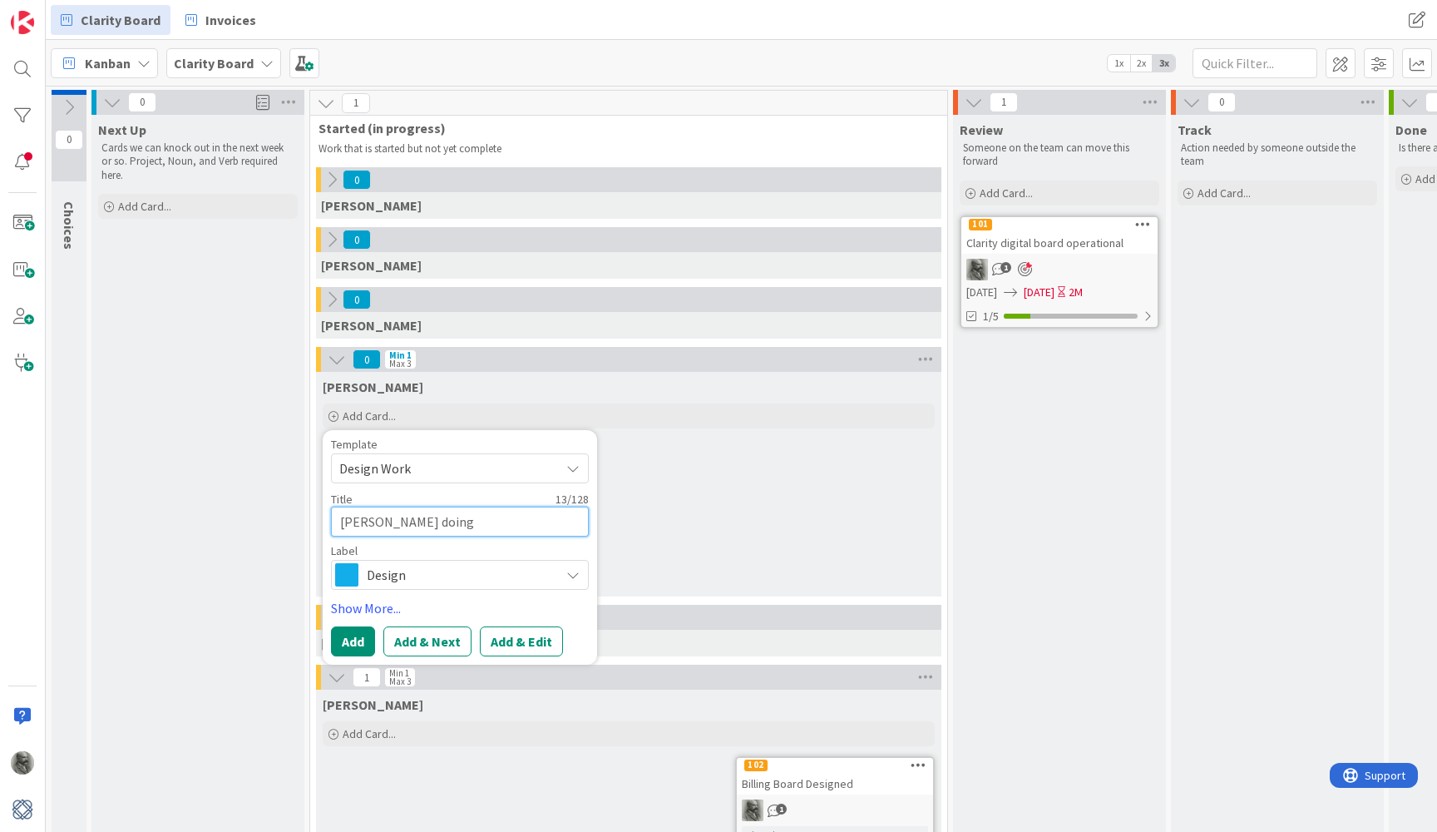
type textarea "[PERSON_NAME] doing s"
type textarea "x"
type textarea "[PERSON_NAME] doing su"
type textarea "x"
type textarea "[PERSON_NAME] doing sut"
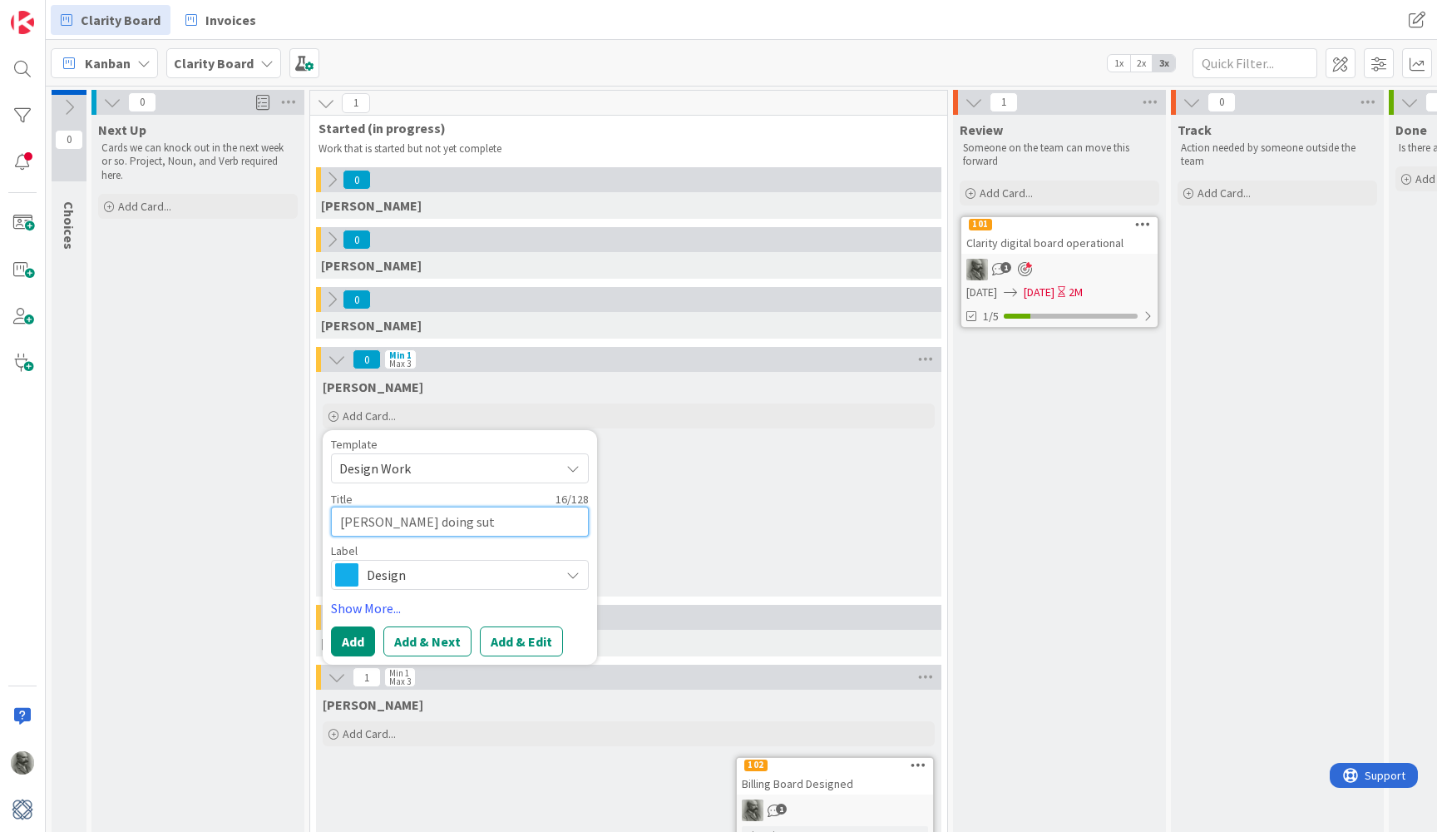
type textarea "x"
type textarea "[PERSON_NAME] doing su"
type textarea "x"
type textarea "[PERSON_NAME] doing s"
type textarea "x"
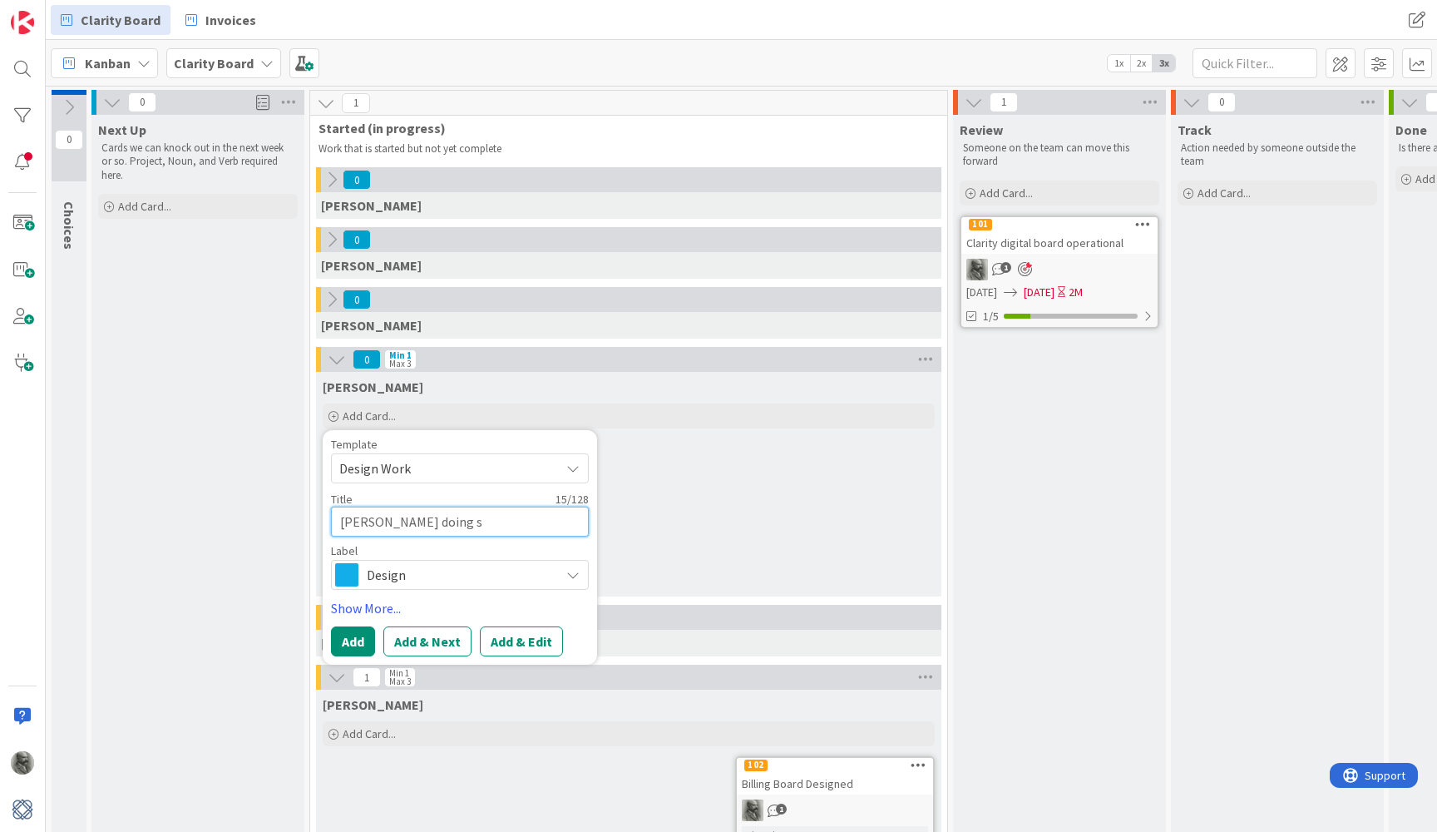
type textarea "[PERSON_NAME] doing st"
type textarea "x"
type textarea "[PERSON_NAME] doing stu"
type textarea "x"
type textarea "[PERSON_NAME] doing stuf"
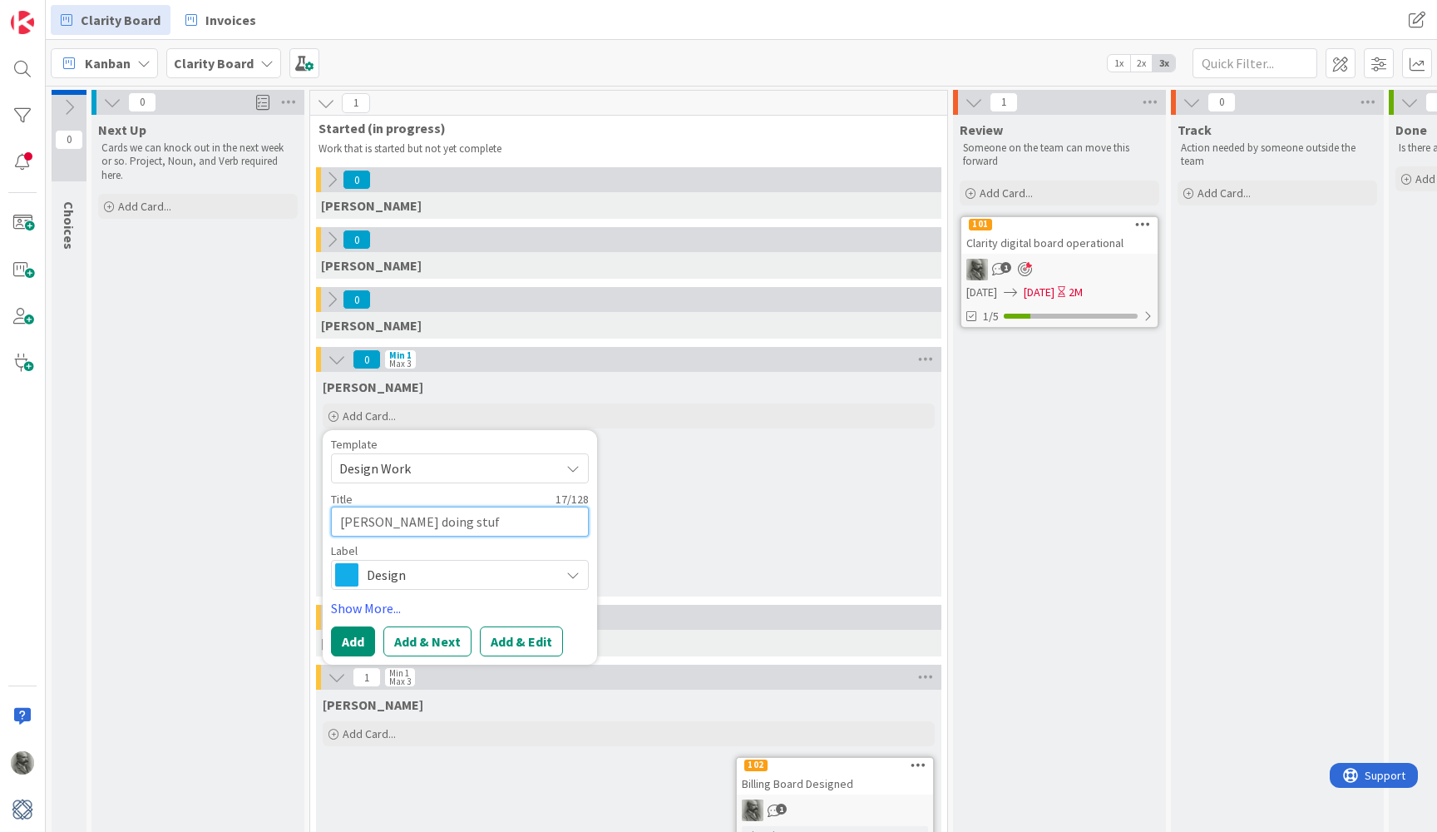
type textarea "x"
type textarea "[PERSON_NAME] doing stuff"
click at [354, 645] on button "Add" at bounding box center [353, 641] width 44 height 30
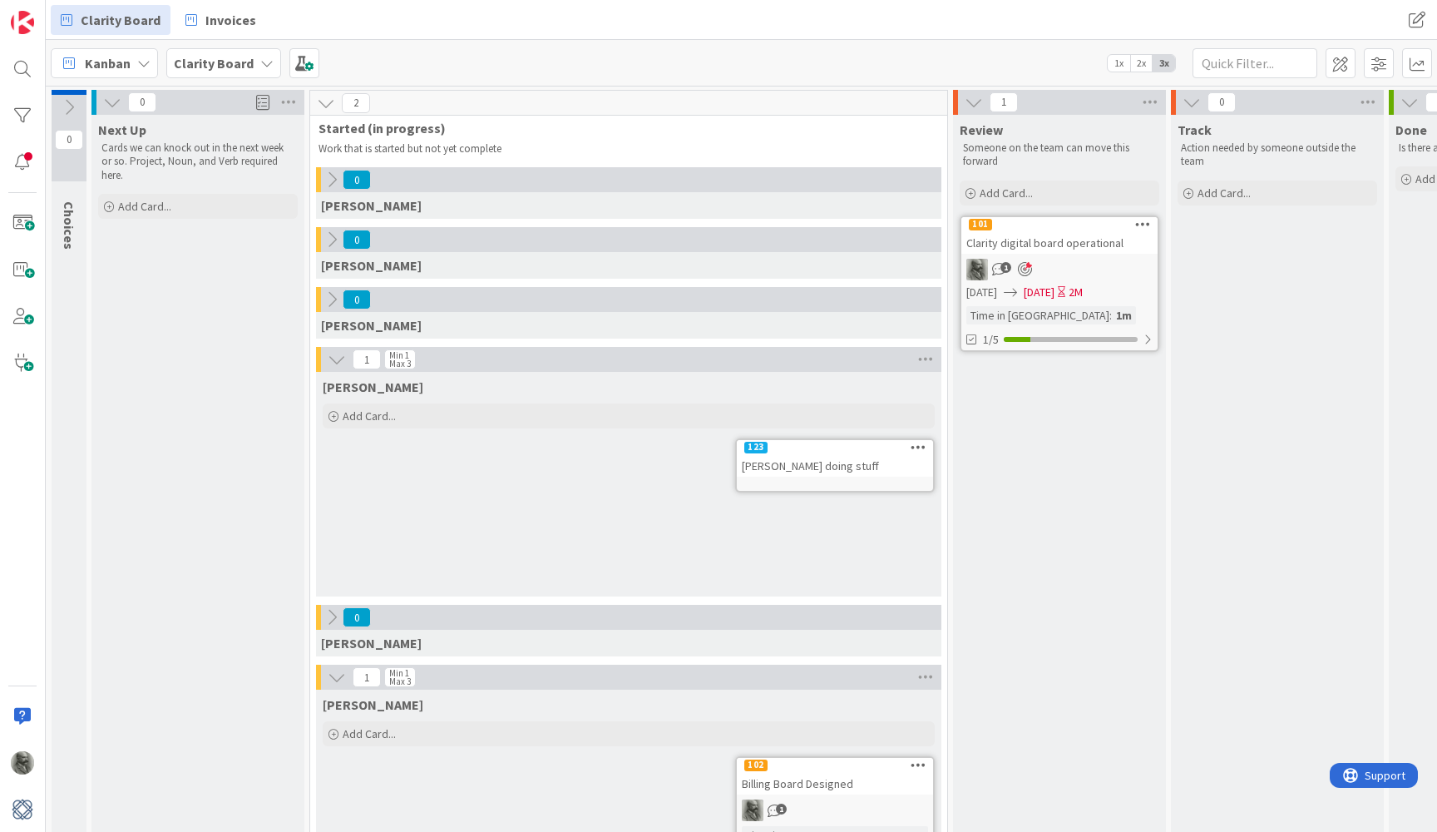
click at [842, 462] on div "[PERSON_NAME] doing stuff" at bounding box center [835, 466] width 196 height 22
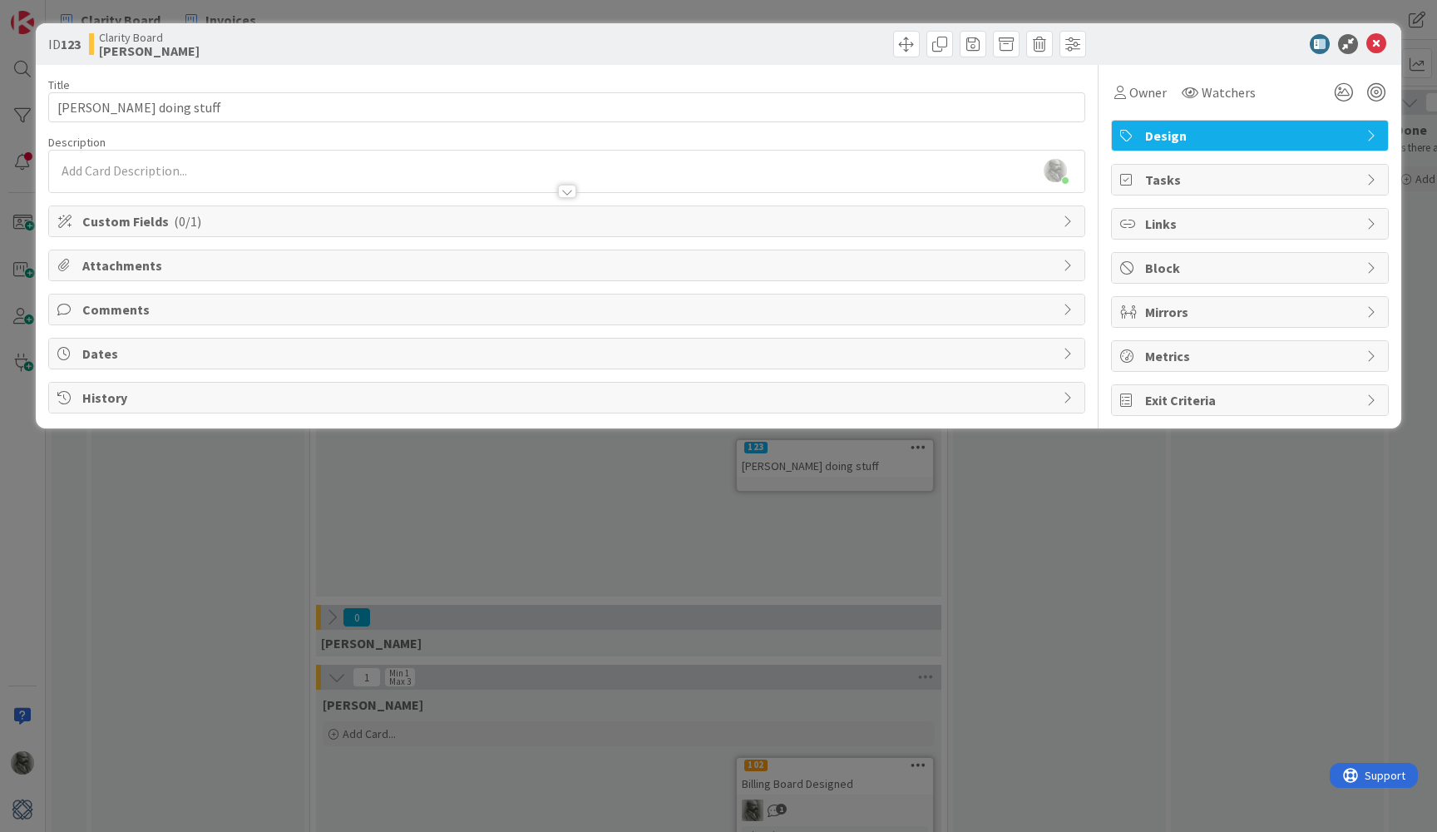
click at [258, 220] on span "Custom Fields ( 0/1 )" at bounding box center [568, 221] width 972 height 20
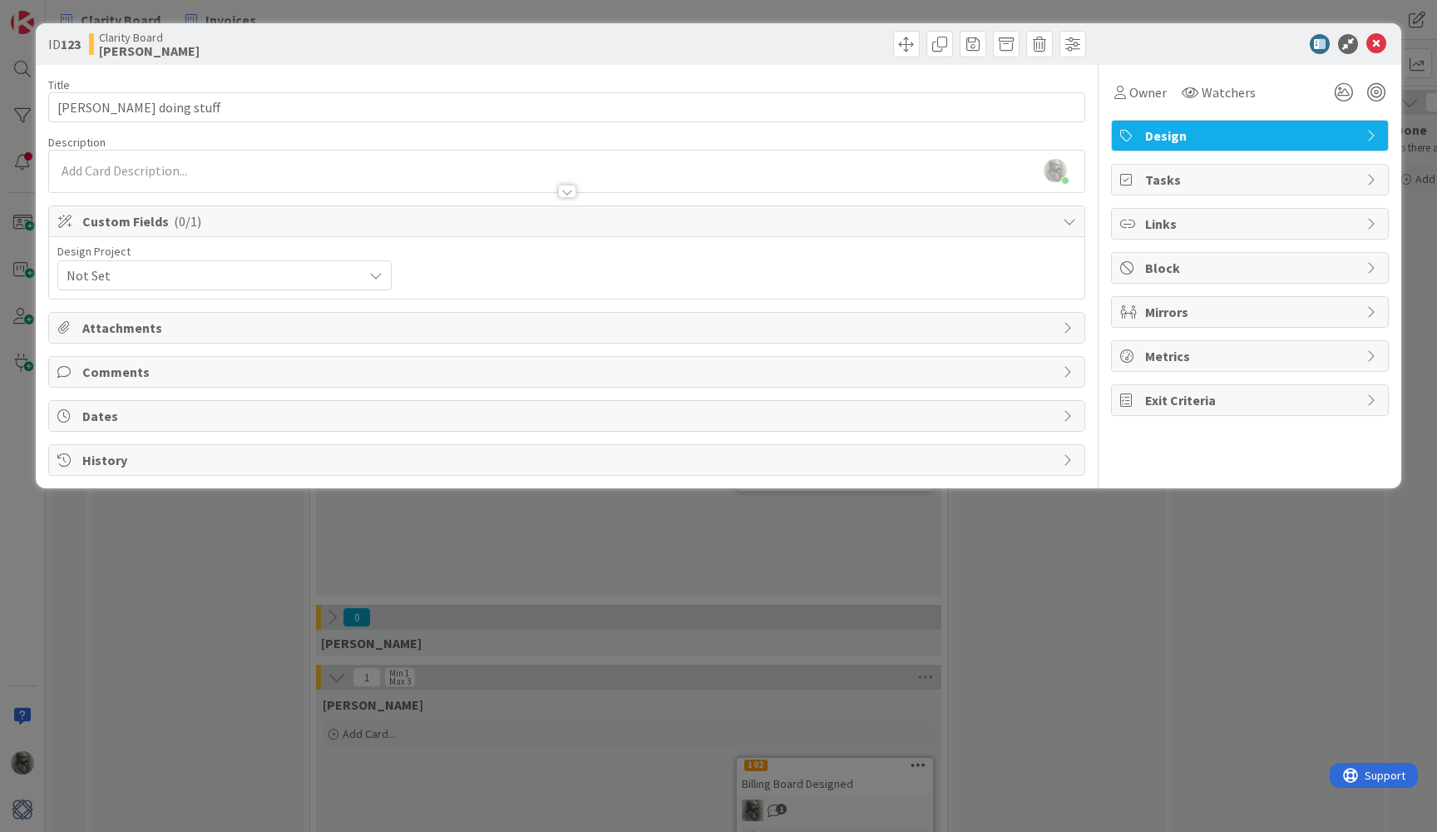
click at [198, 272] on span "Not Set" at bounding box center [211, 275] width 288 height 23
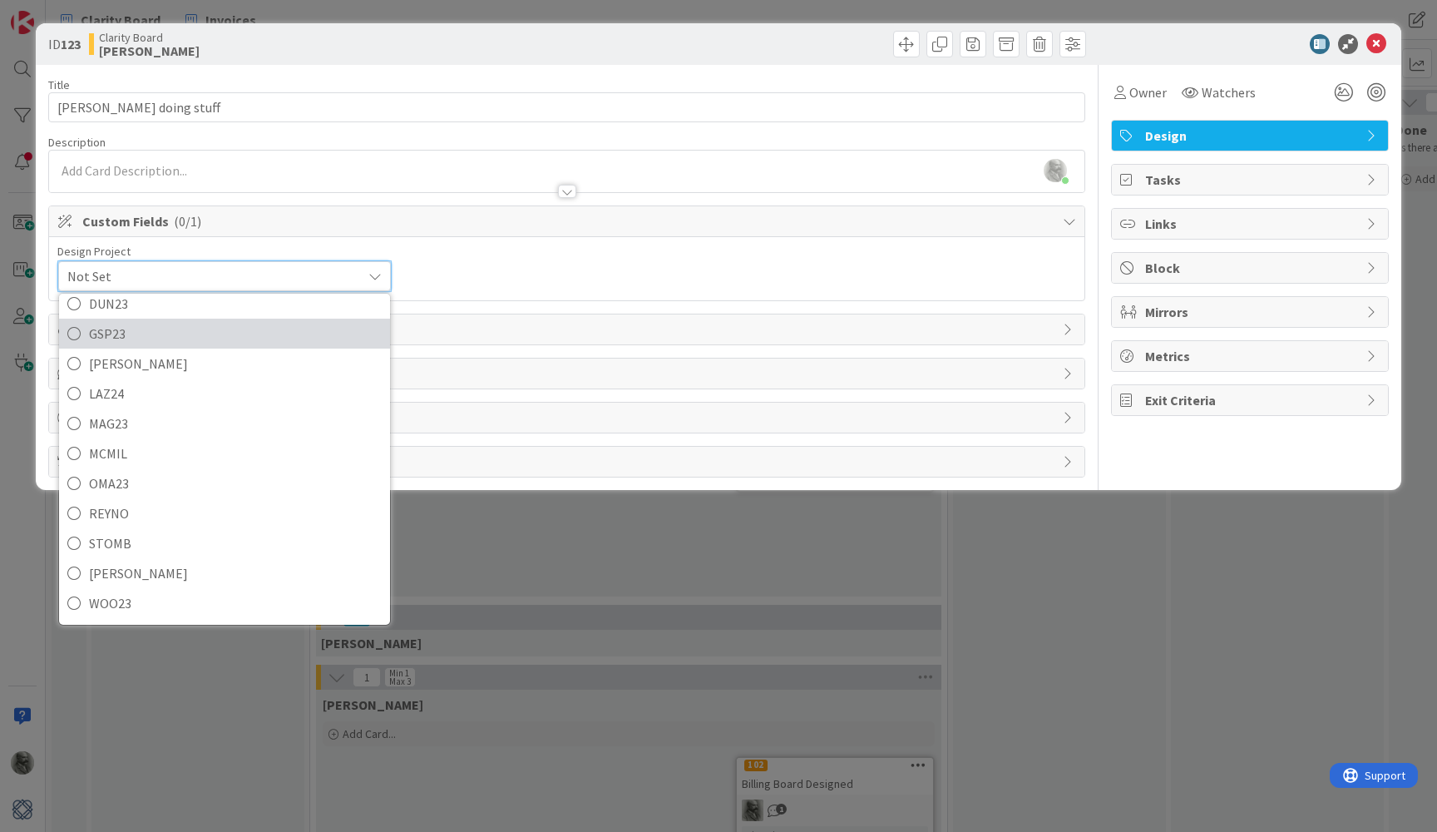
scroll to position [251, 0]
click at [314, 267] on span "Not Set" at bounding box center [210, 275] width 286 height 23
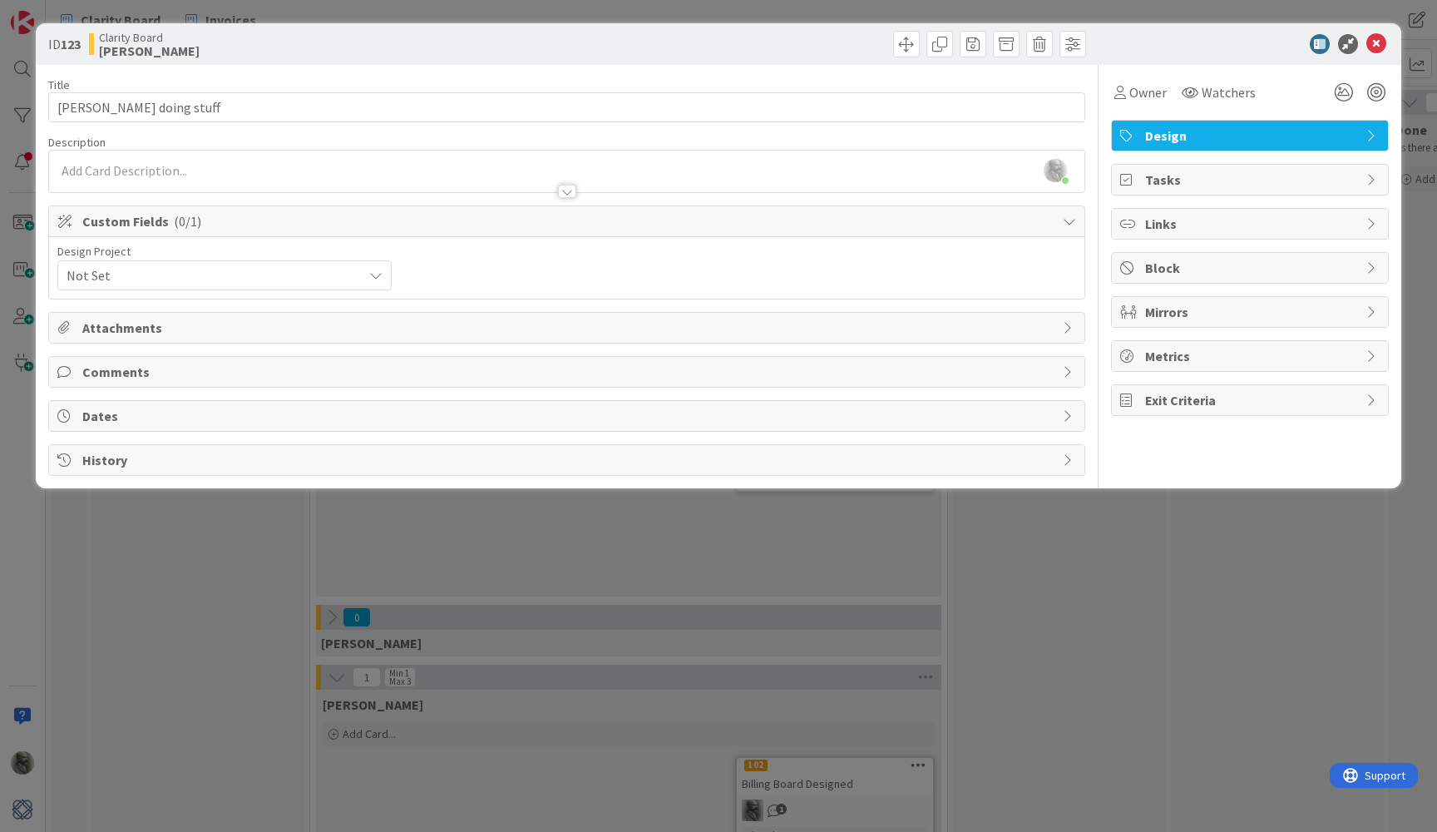
click at [214, 369] on span "Comments" at bounding box center [568, 372] width 972 height 20
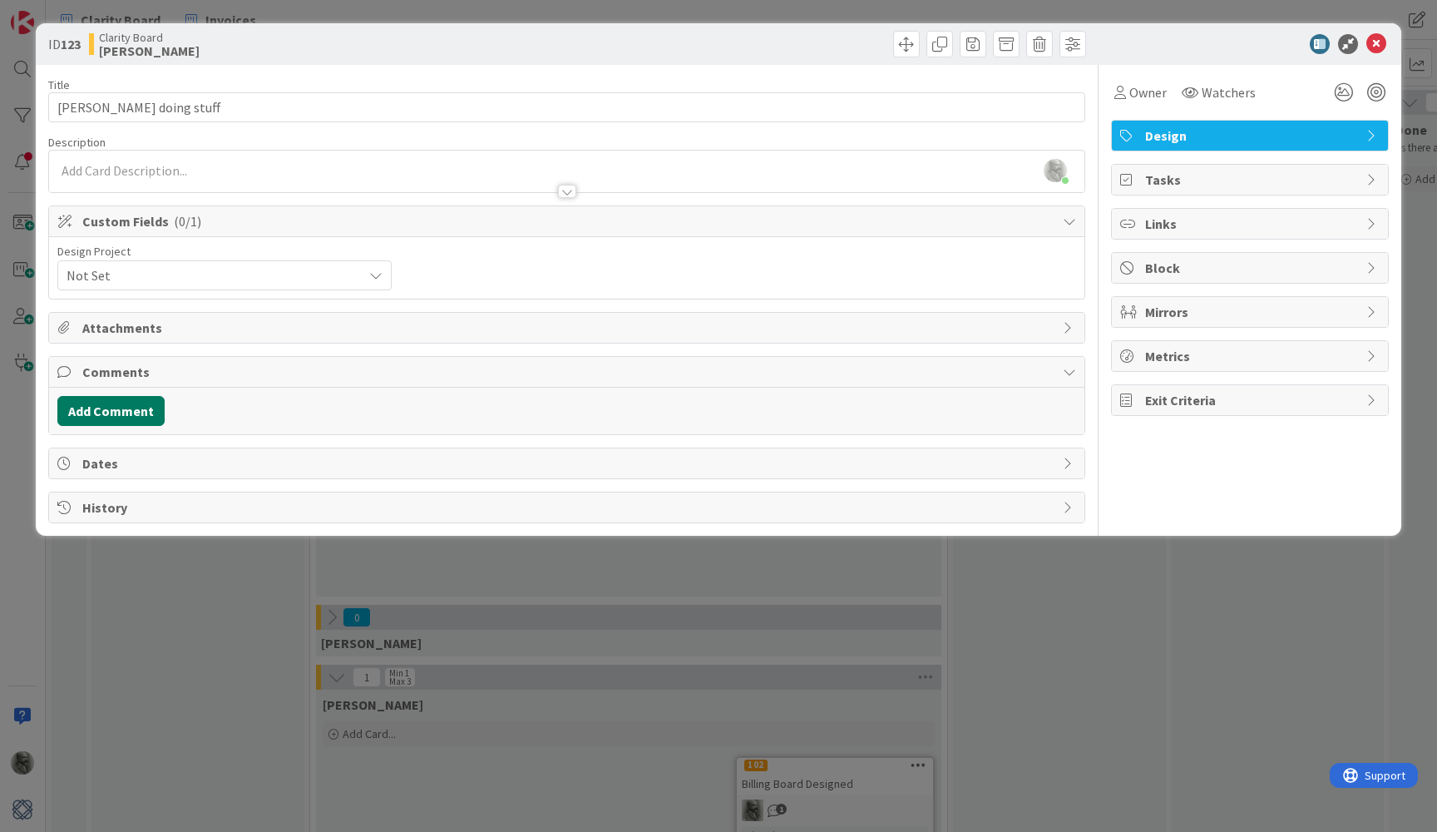
click at [130, 415] on button "Add Comment" at bounding box center [110, 411] width 107 height 30
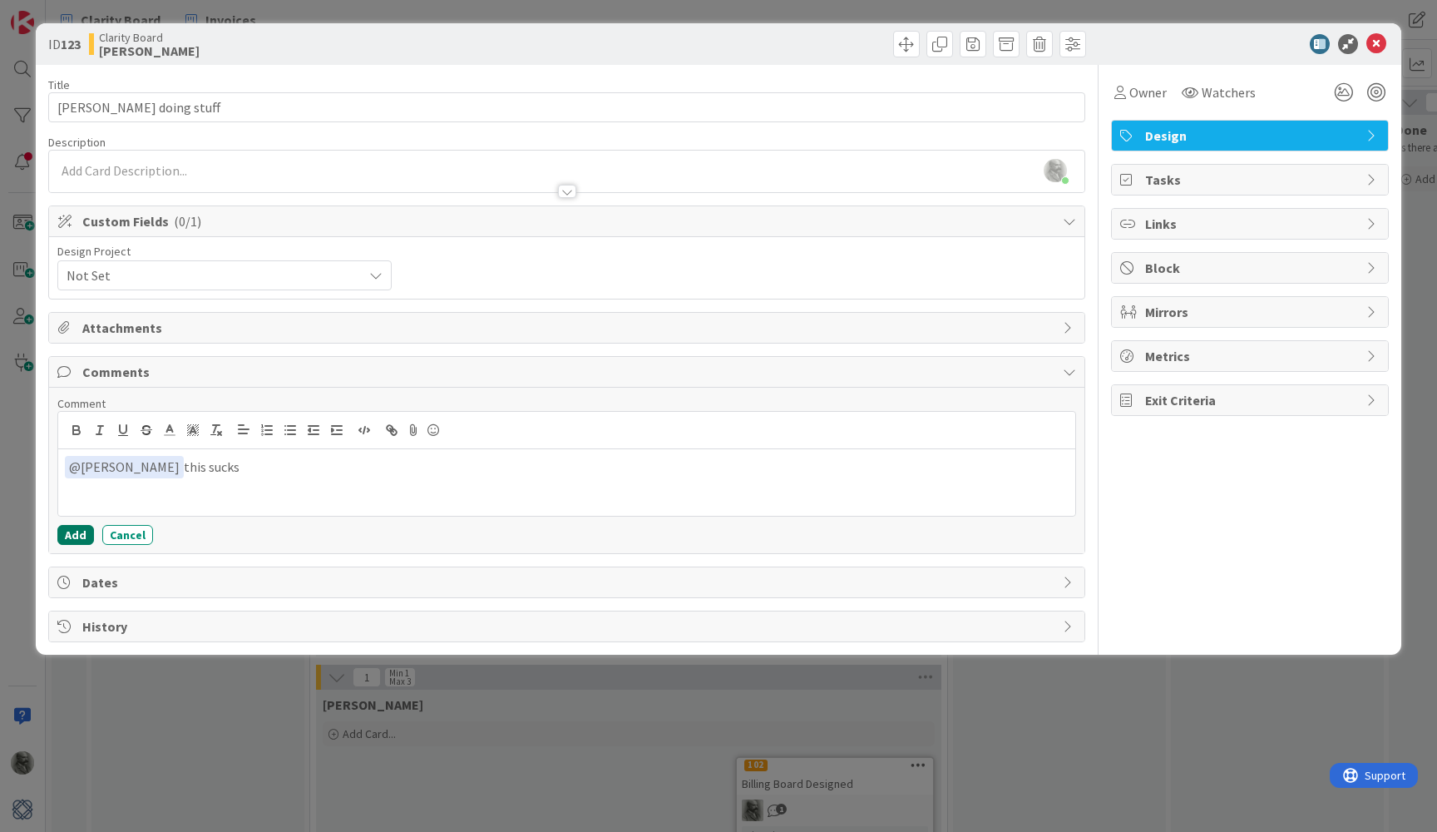
click at [67, 536] on button "Add" at bounding box center [75, 535] width 37 height 20
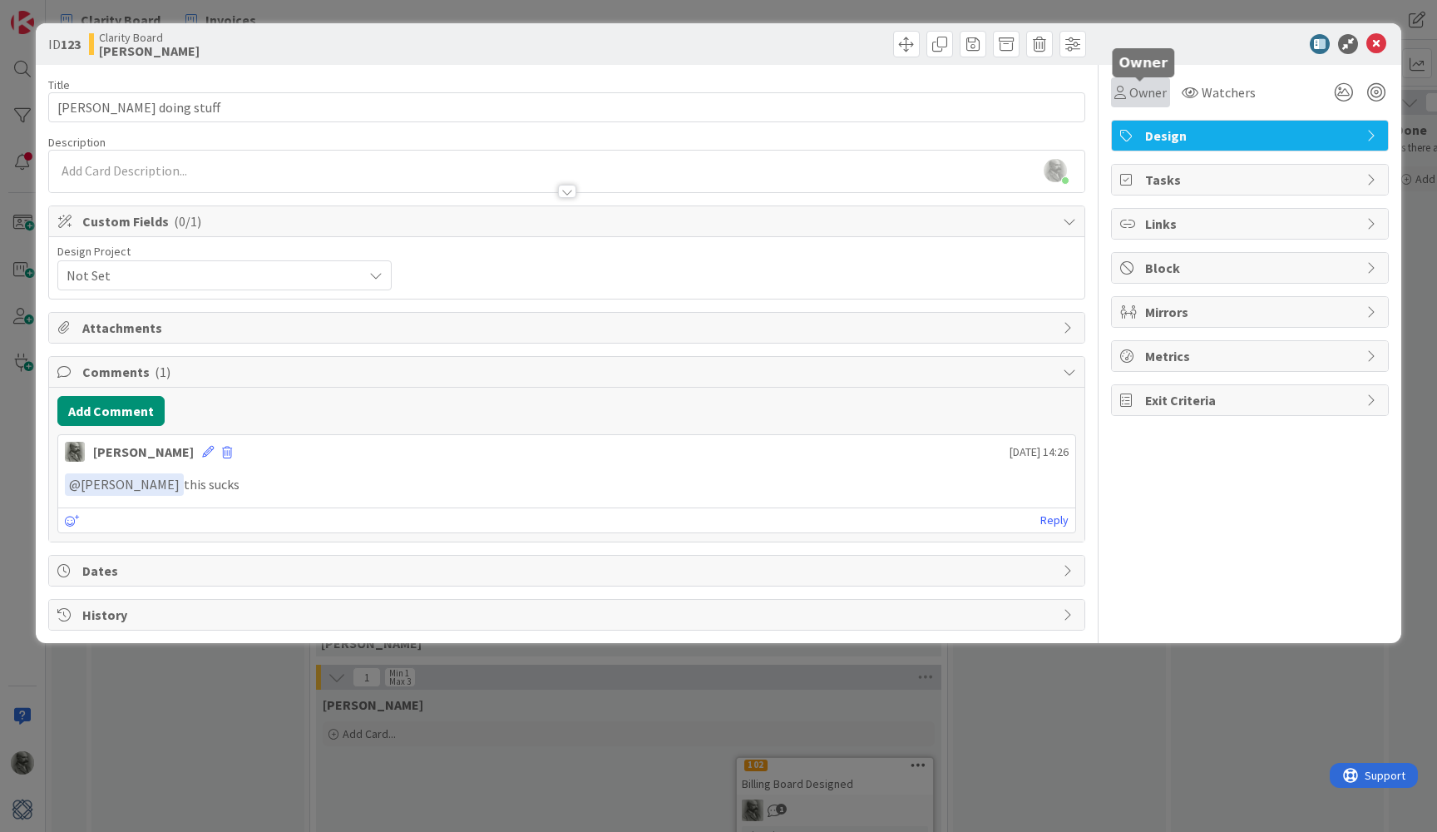
click at [1141, 94] on span "Owner" at bounding box center [1147, 92] width 37 height 20
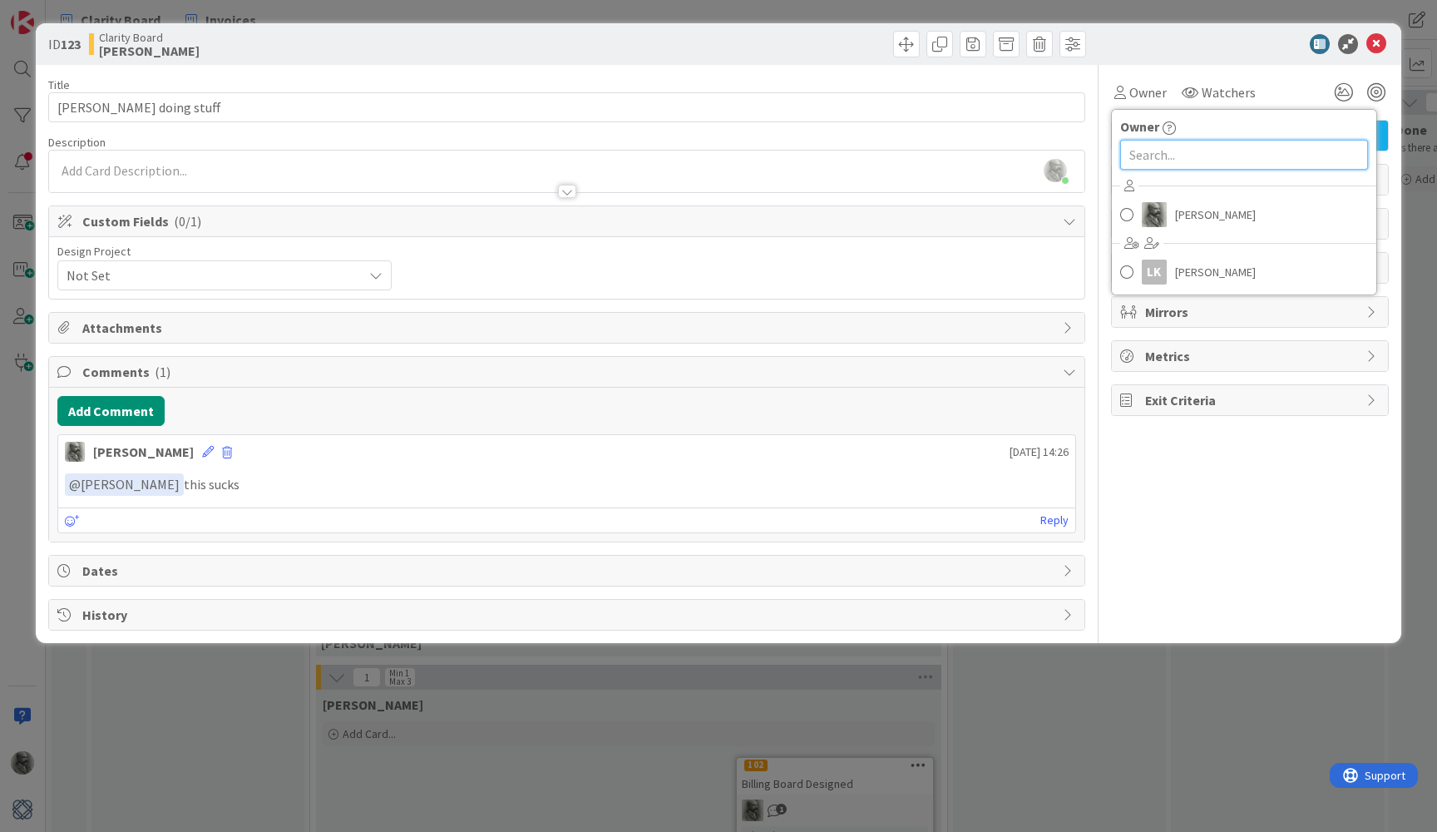
click at [1186, 155] on input "text" at bounding box center [1244, 155] width 248 height 30
type input "[PERSON_NAME]"
click at [1208, 154] on input "[PERSON_NAME]" at bounding box center [1244, 155] width 248 height 30
drag, startPoint x: 1181, startPoint y: 154, endPoint x: 1041, endPoint y: 153, distance: 139.7
click at [1041, 153] on div "Title 18 / 128 [PERSON_NAME] doing stuff Description [PERSON_NAME] just joined …" at bounding box center [718, 348] width 1341 height 566
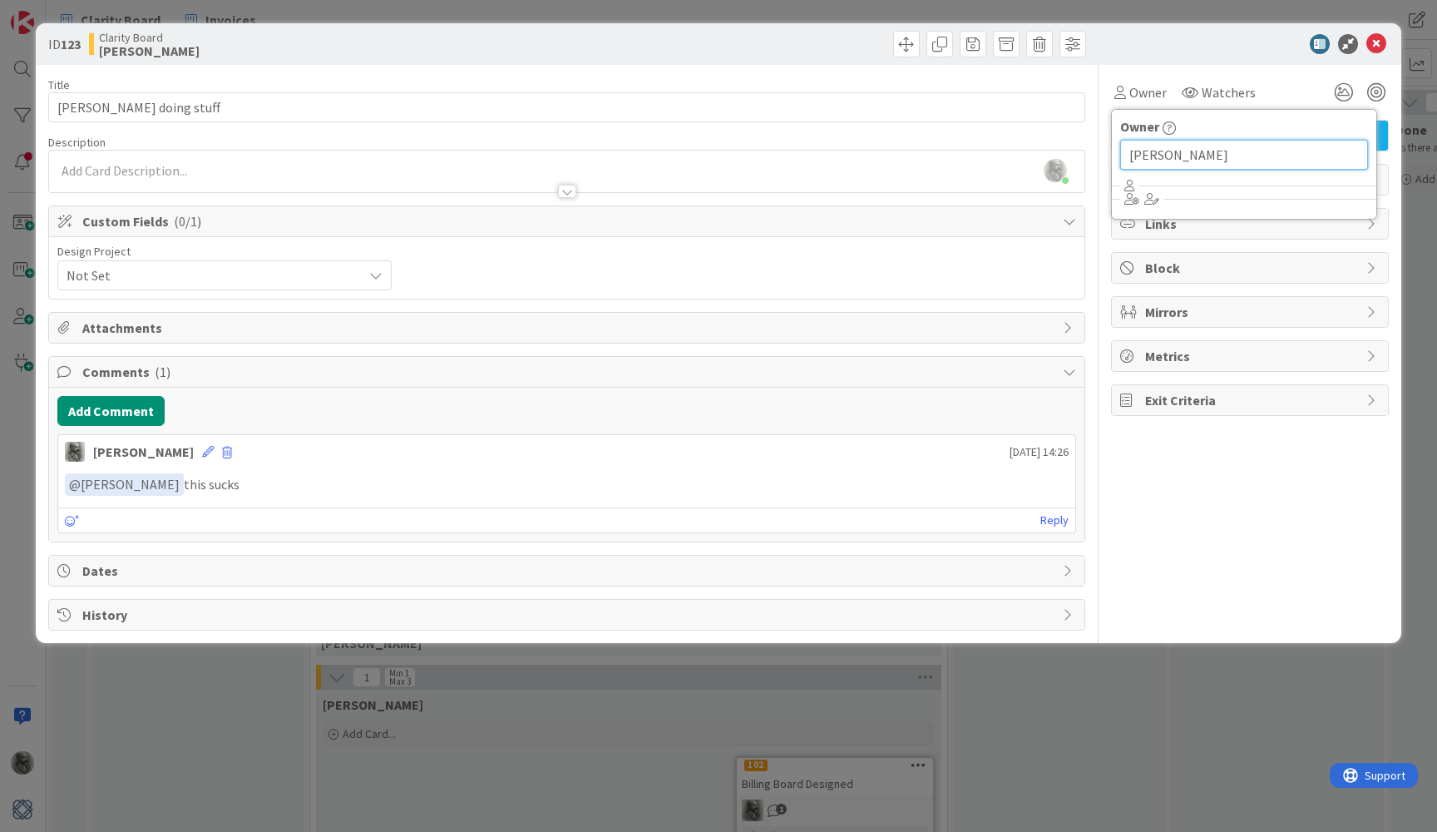
drag, startPoint x: 1186, startPoint y: 152, endPoint x: 1121, endPoint y: 152, distance: 64.9
click at [1121, 152] on input "[PERSON_NAME]" at bounding box center [1244, 155] width 248 height 30
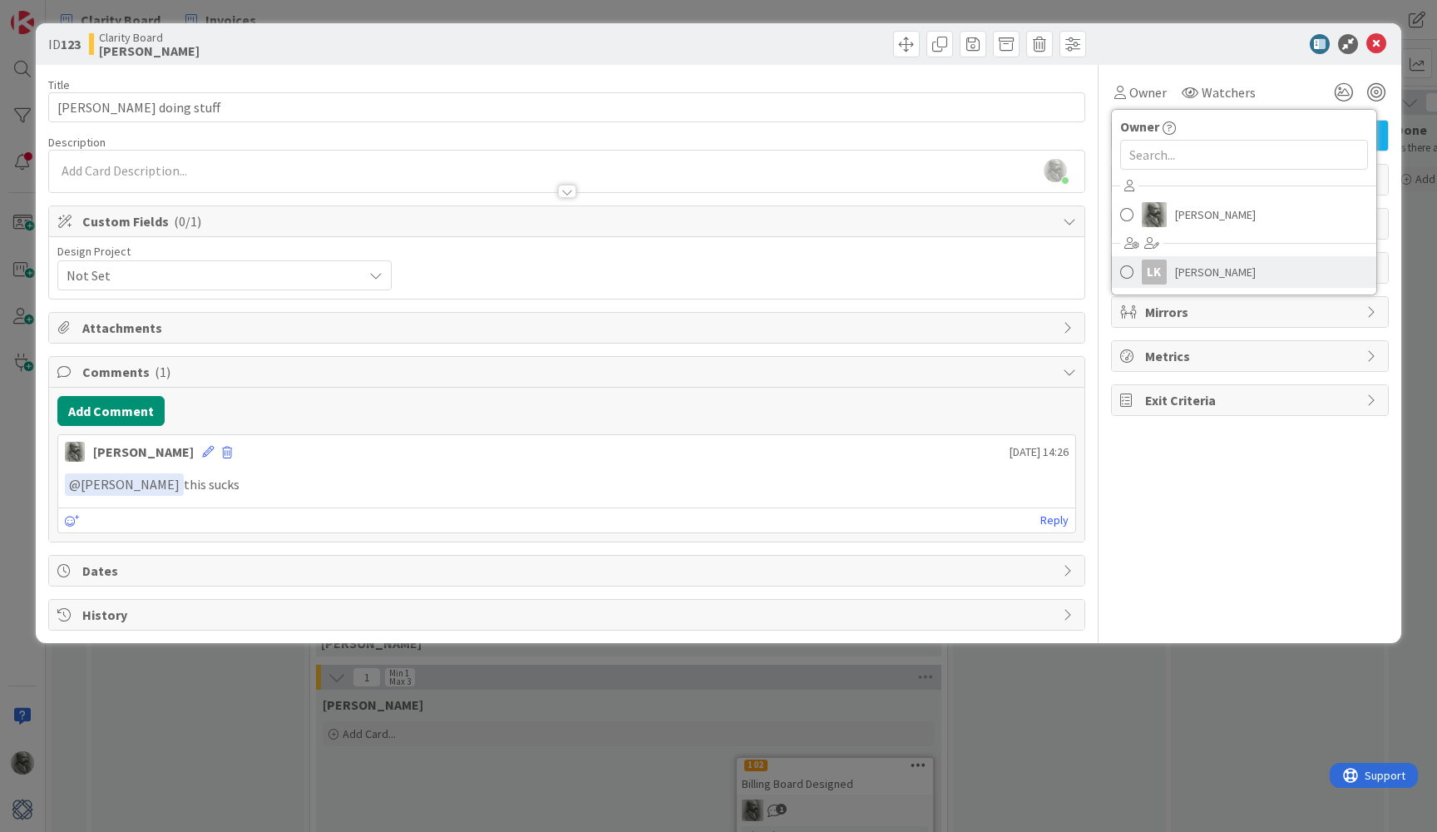
click at [1185, 275] on span "[PERSON_NAME]" at bounding box center [1215, 271] width 81 height 25
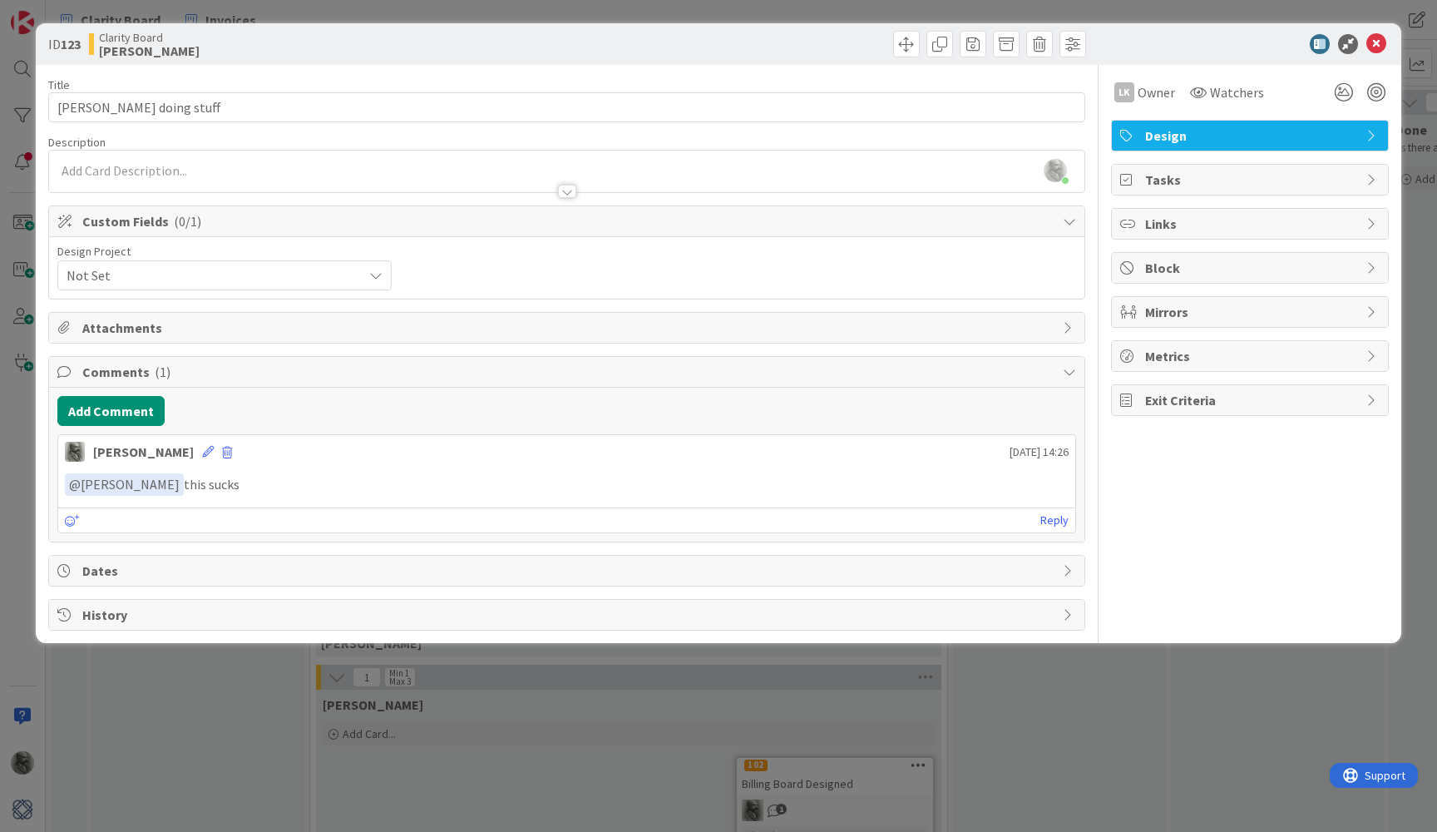
click at [1186, 136] on span "Design" at bounding box center [1251, 136] width 213 height 20
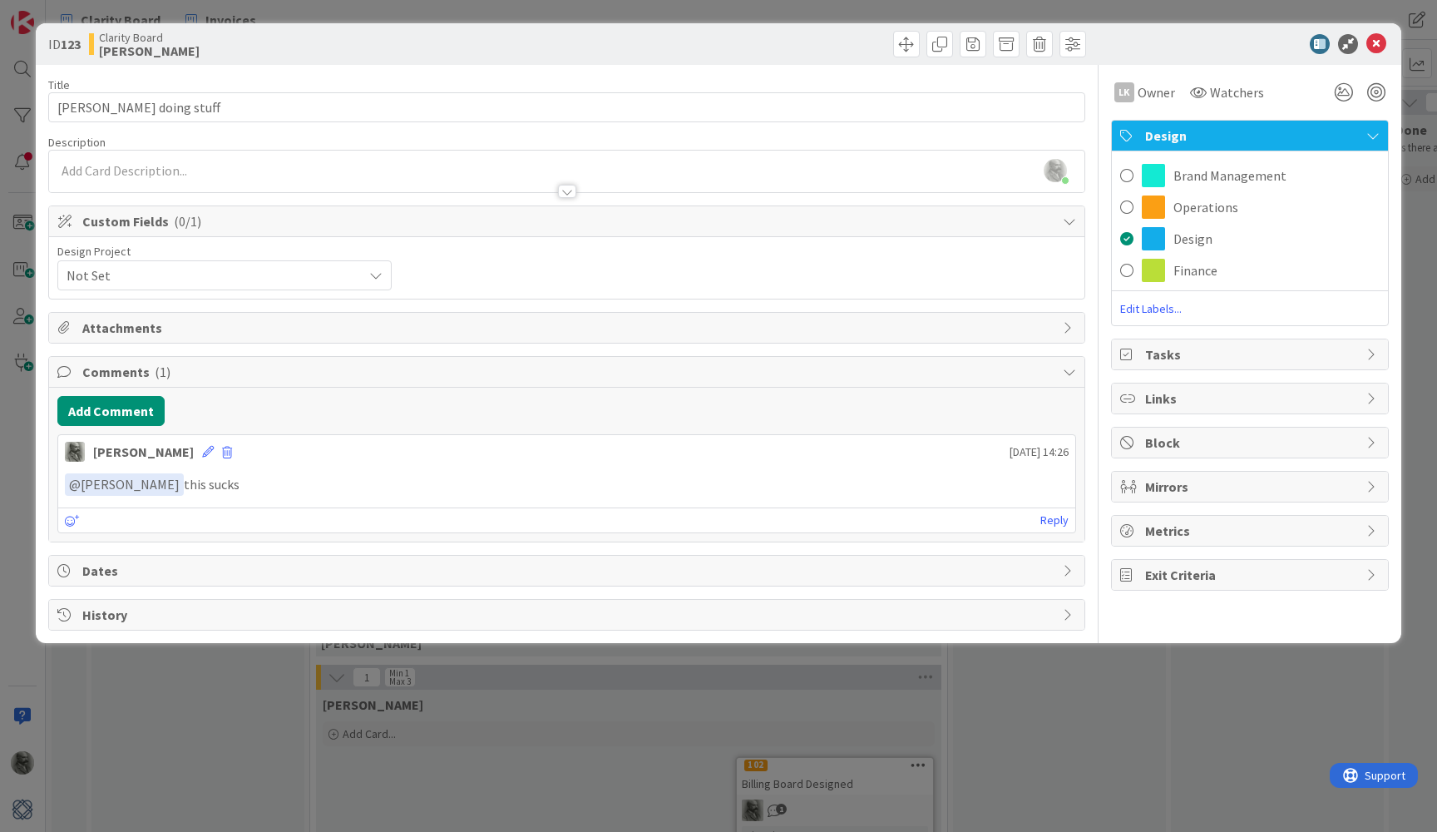
click at [1186, 136] on span "Design" at bounding box center [1251, 136] width 213 height 20
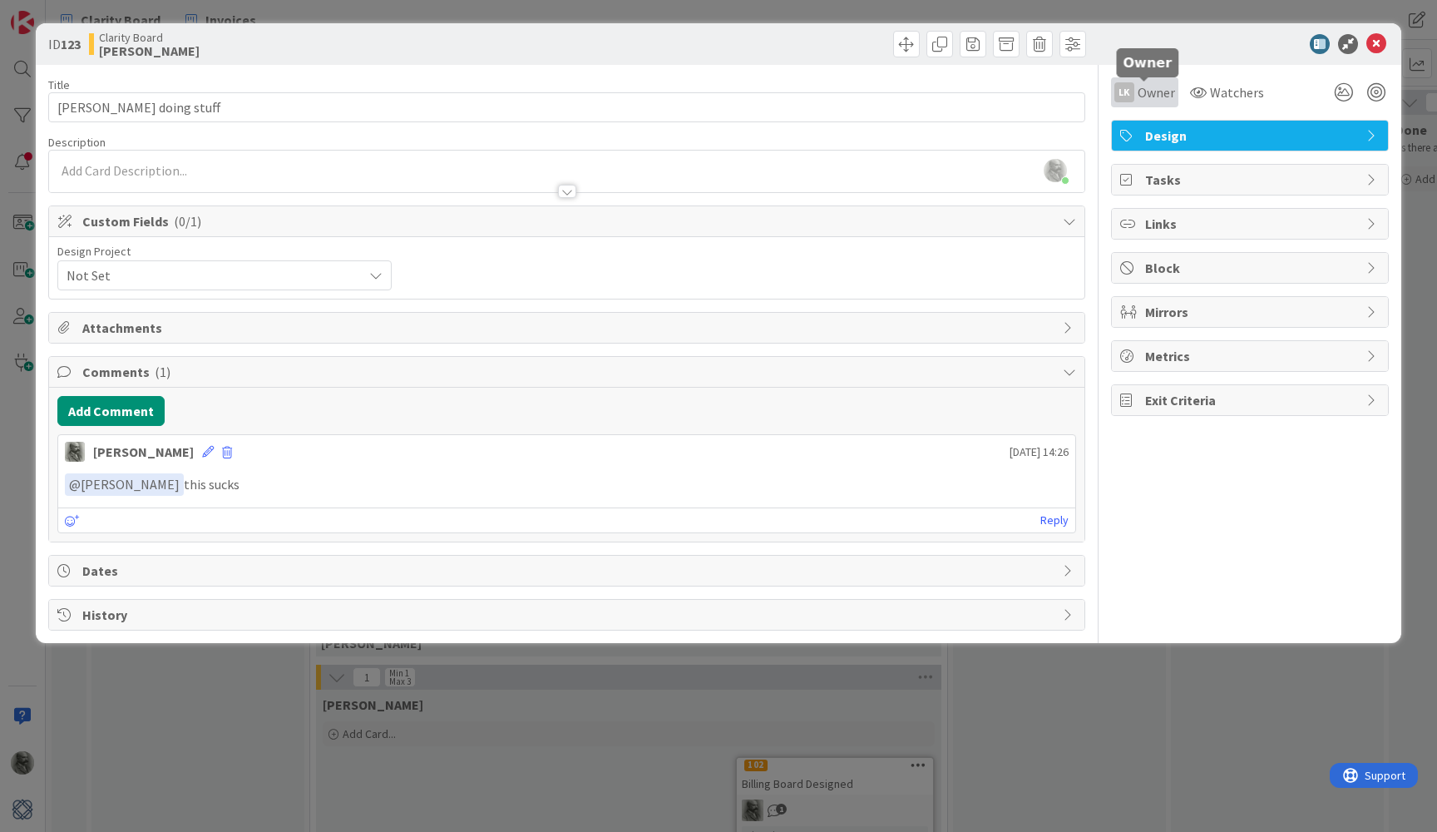
click at [1153, 99] on span "Owner" at bounding box center [1156, 92] width 37 height 20
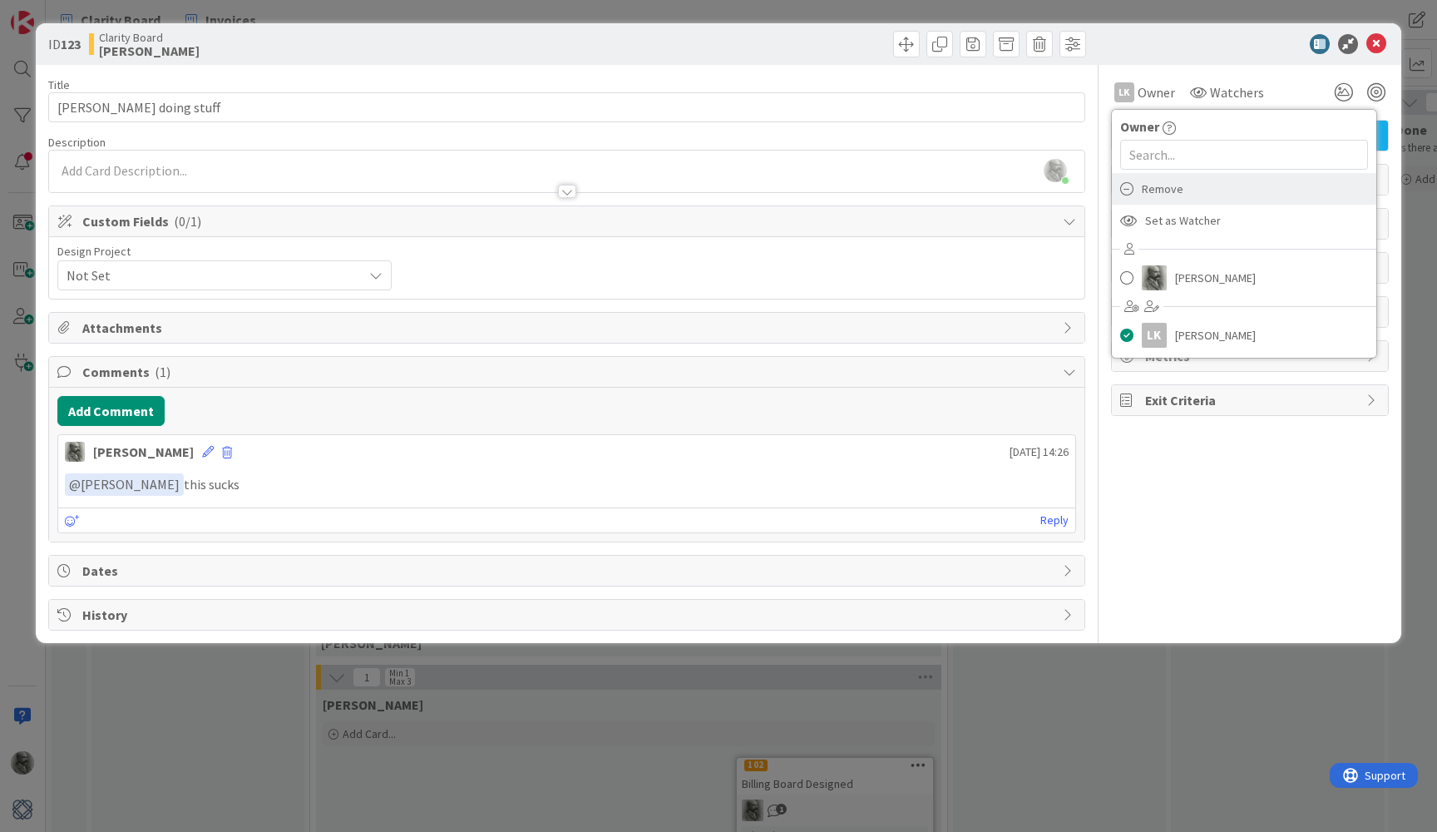
click at [1134, 190] on div "Remove" at bounding box center [1244, 189] width 264 height 32
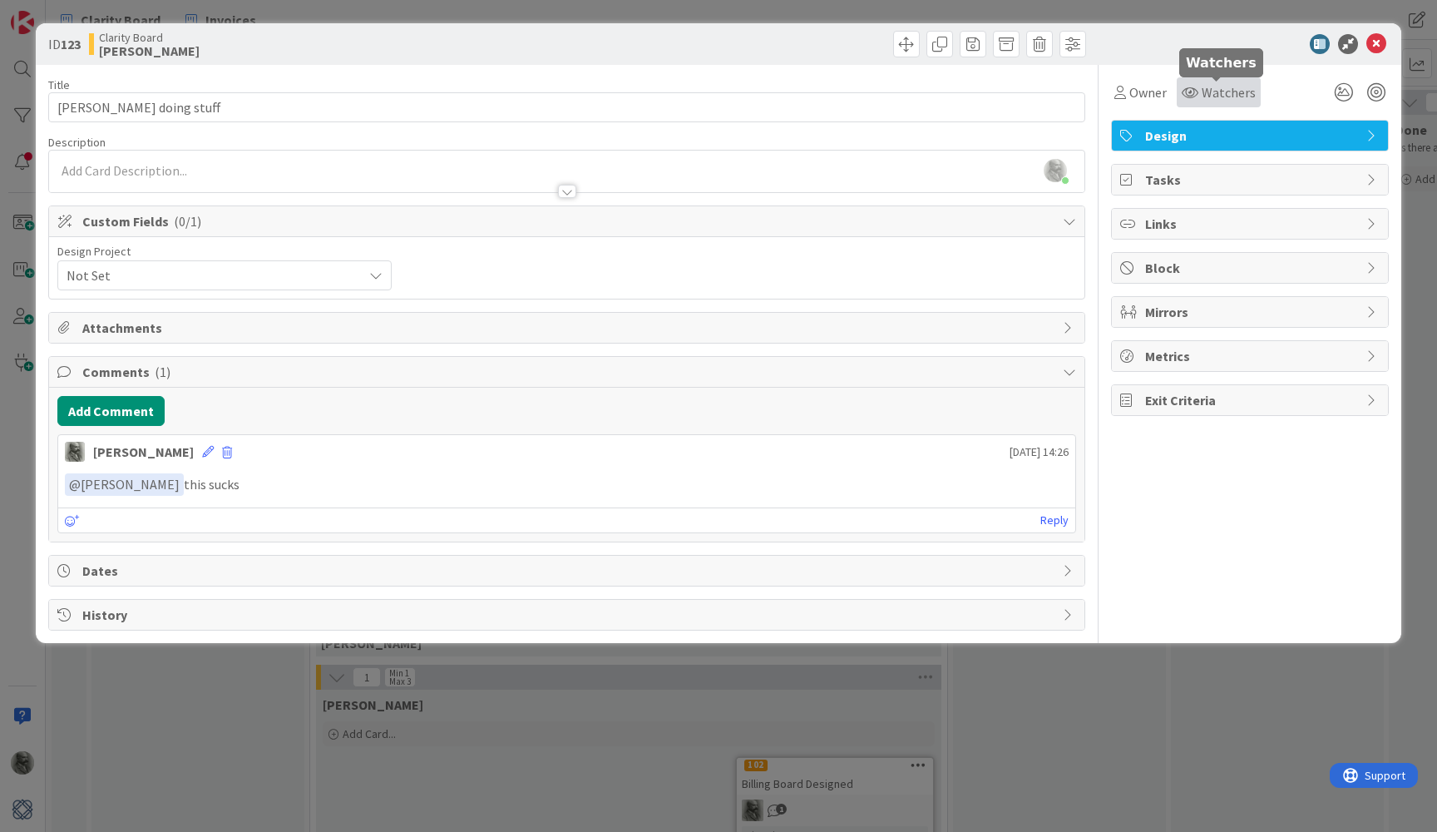
click at [1210, 91] on span "Watchers" at bounding box center [1229, 92] width 54 height 20
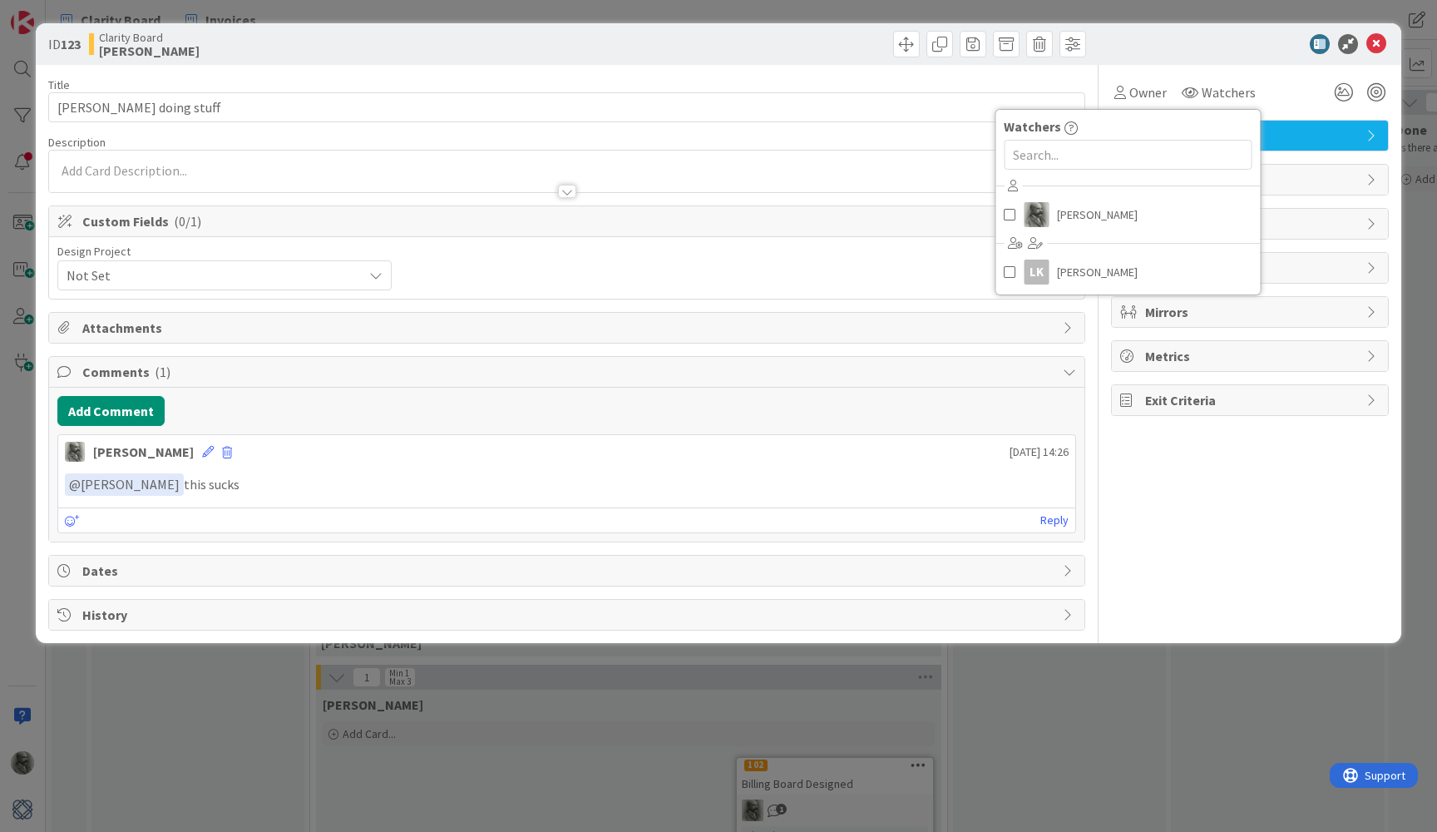
click at [1291, 90] on div "Owner Owner [PERSON_NAME] LK [PERSON_NAME] Watchers Watchers [PERSON_NAME] LK […" at bounding box center [1250, 92] width 278 height 30
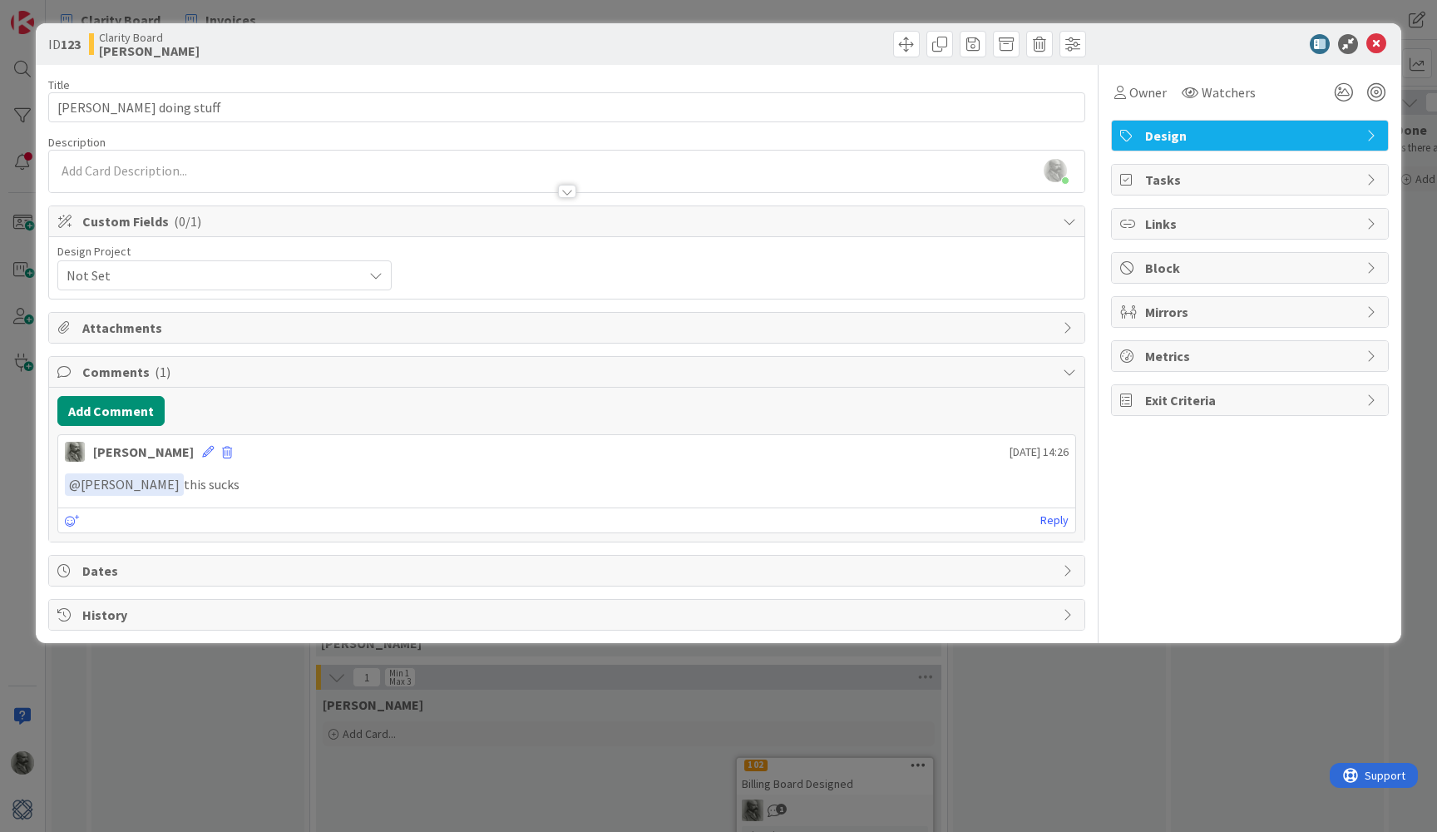
click at [1375, 44] on icon at bounding box center [1376, 44] width 20 height 20
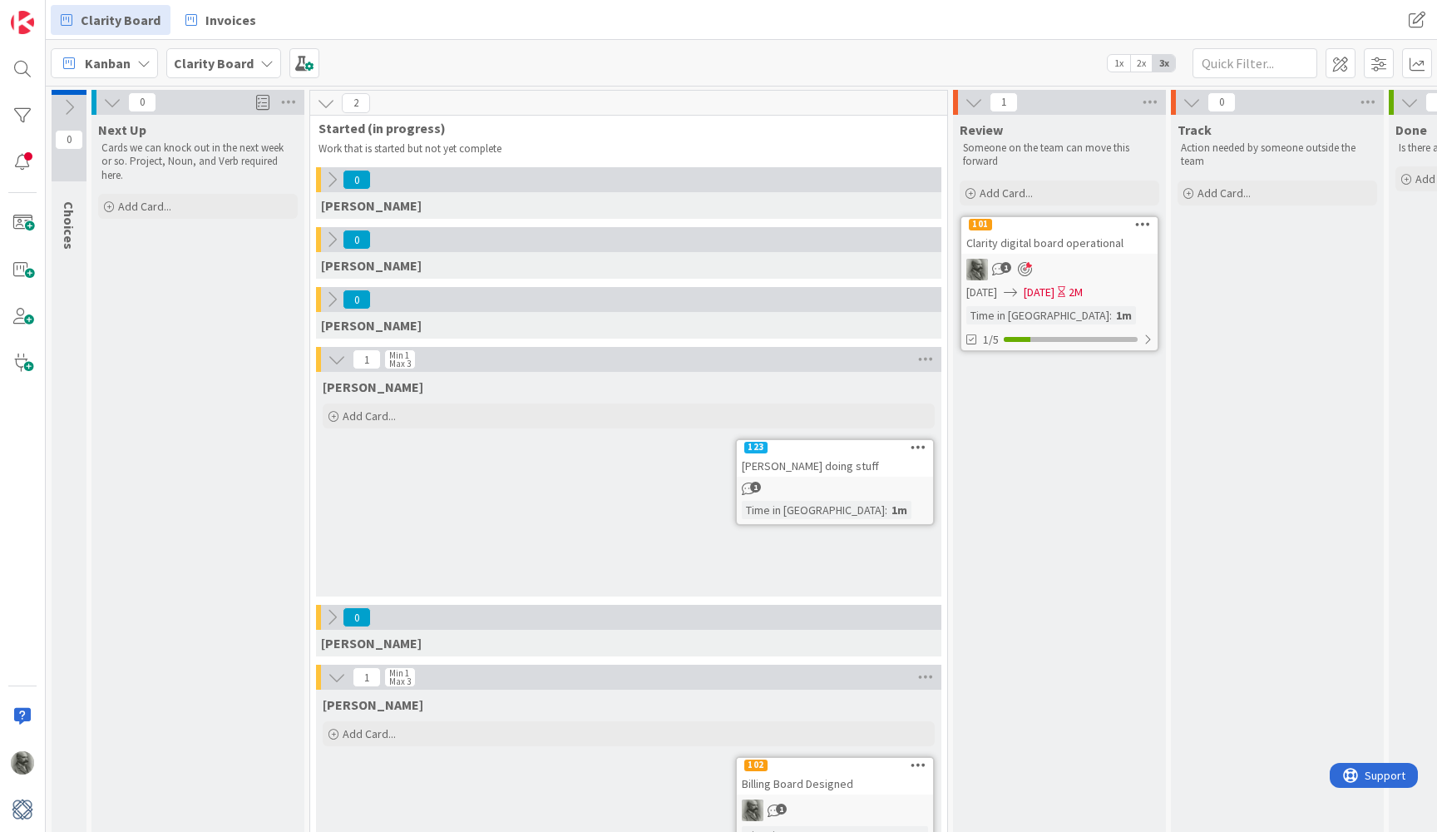
click at [838, 462] on div "[PERSON_NAME] doing stuff" at bounding box center [835, 466] width 196 height 22
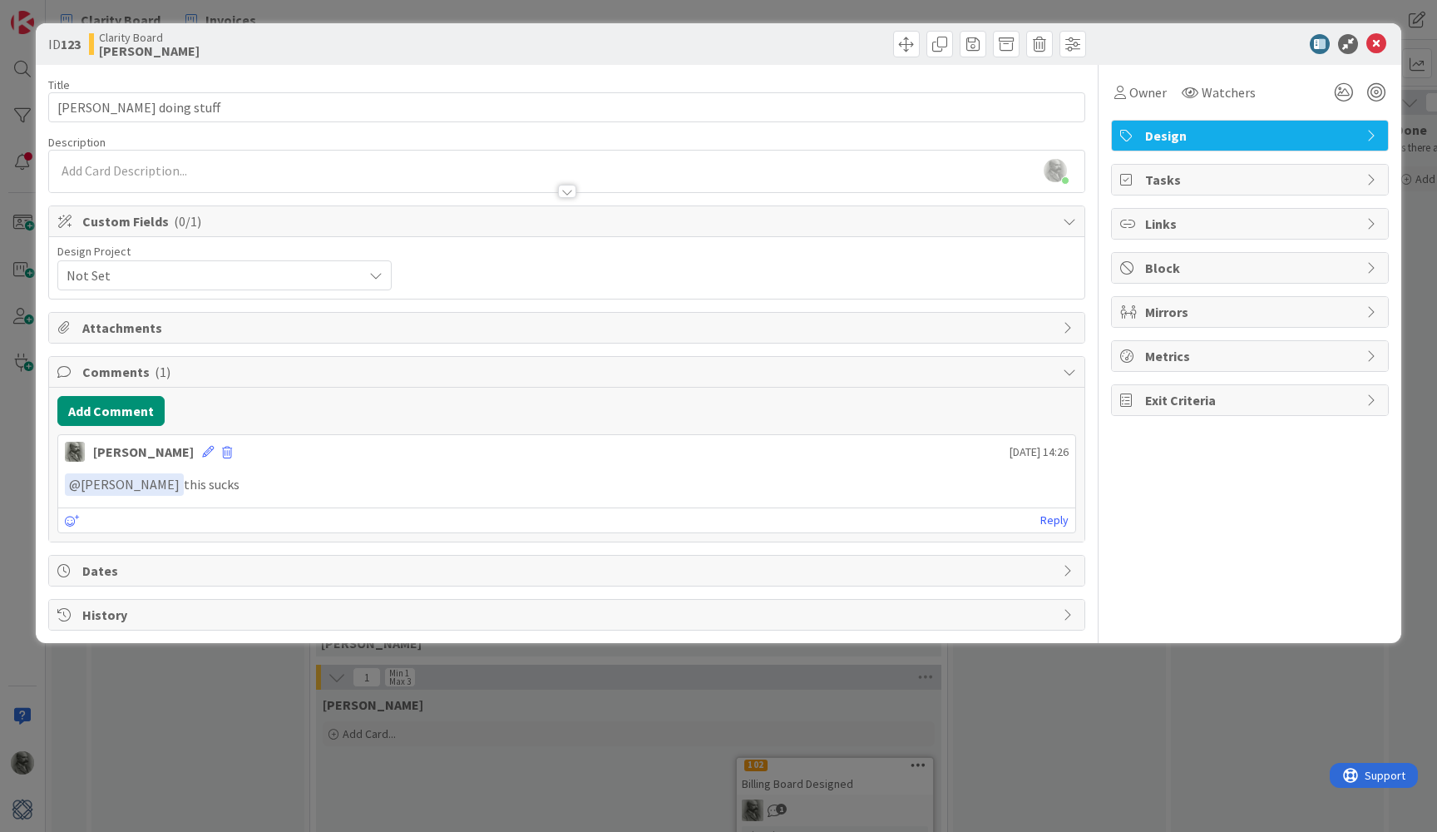
click at [201, 570] on span "Dates" at bounding box center [568, 571] width 972 height 20
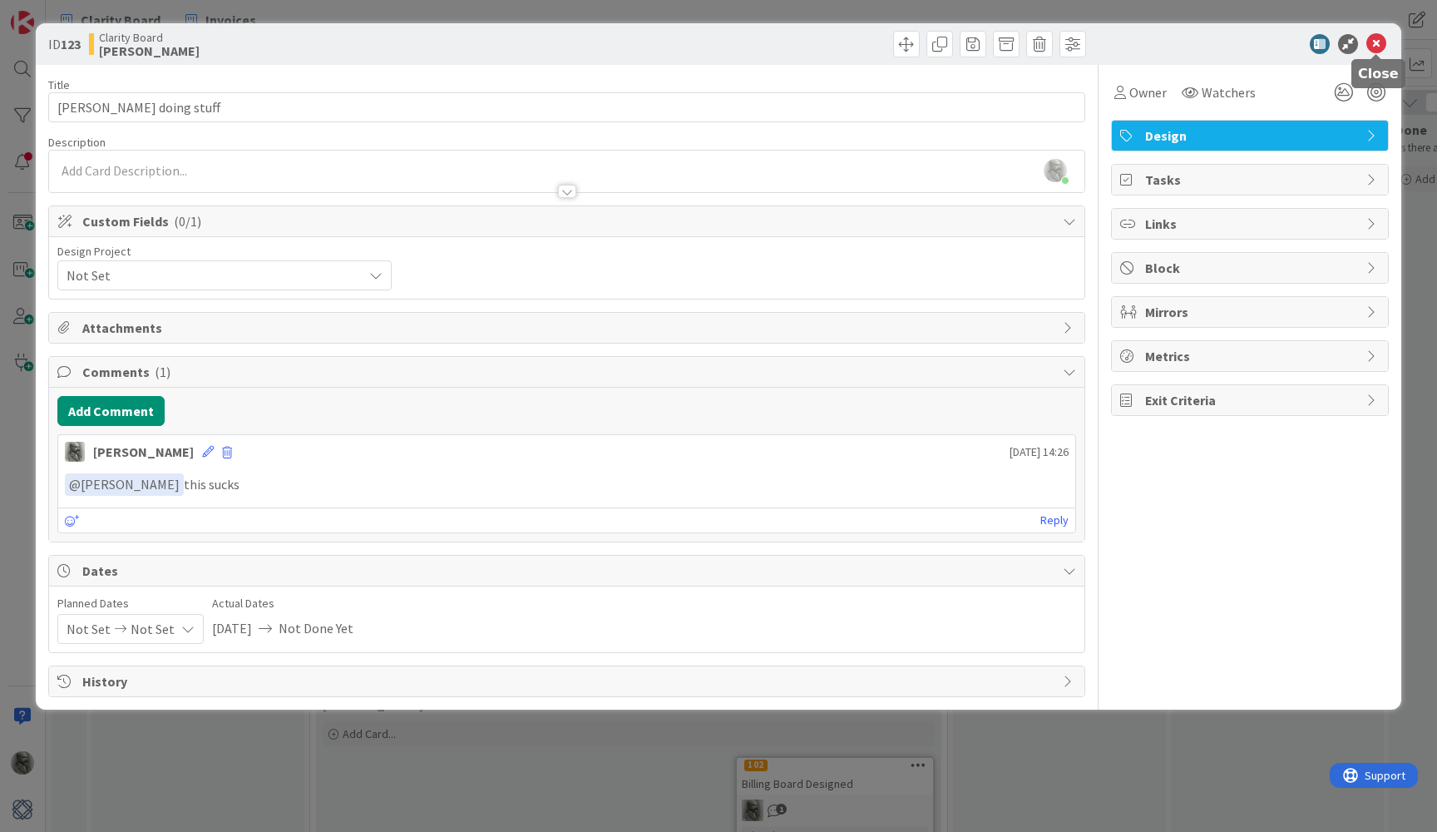
click at [1375, 38] on icon at bounding box center [1376, 44] width 20 height 20
